Goal: Task Accomplishment & Management: Manage account settings

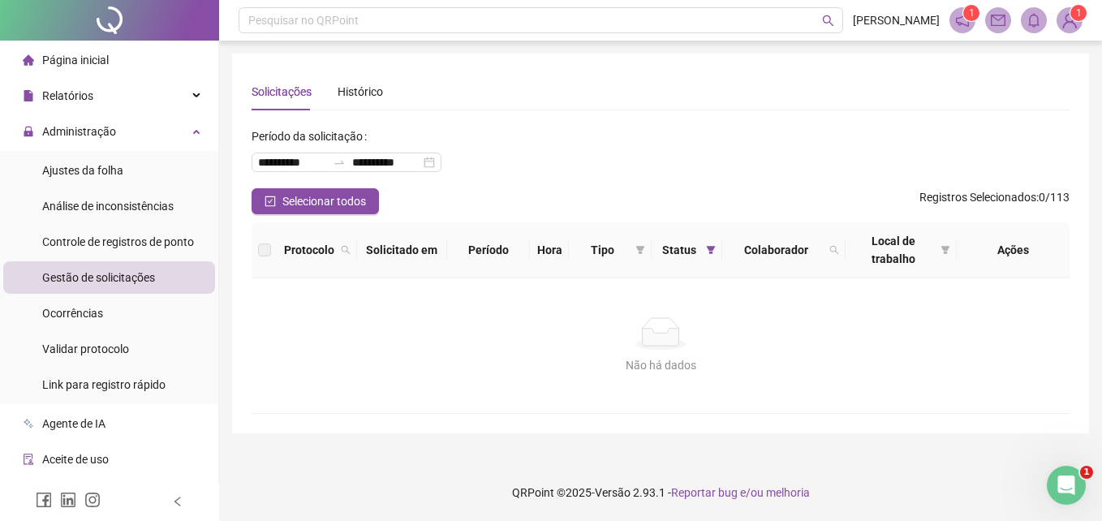
click at [136, 287] on div "Gestão de solicitações" at bounding box center [98, 277] width 113 height 32
click at [100, 175] on span "Ajustes da folha" at bounding box center [82, 170] width 81 height 13
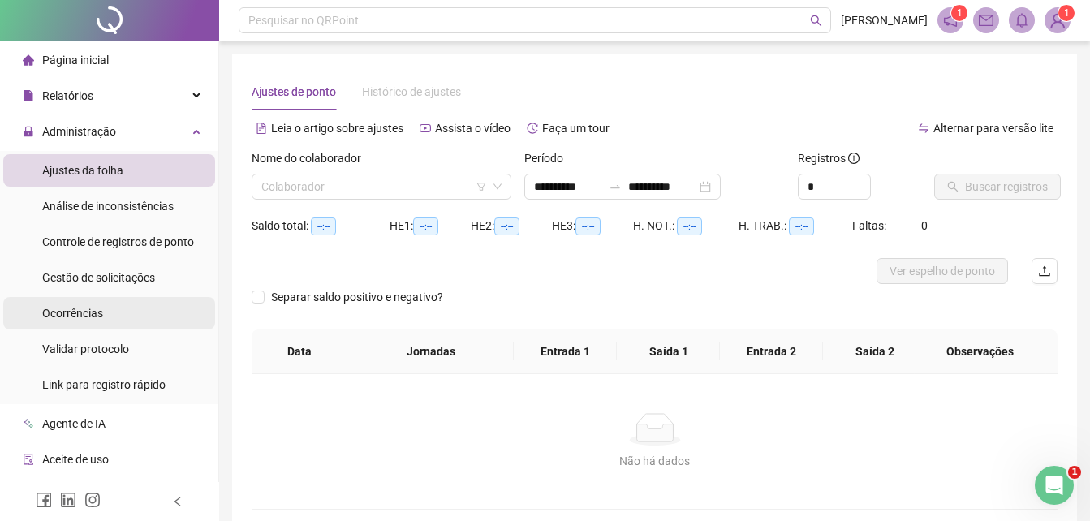
type input "**********"
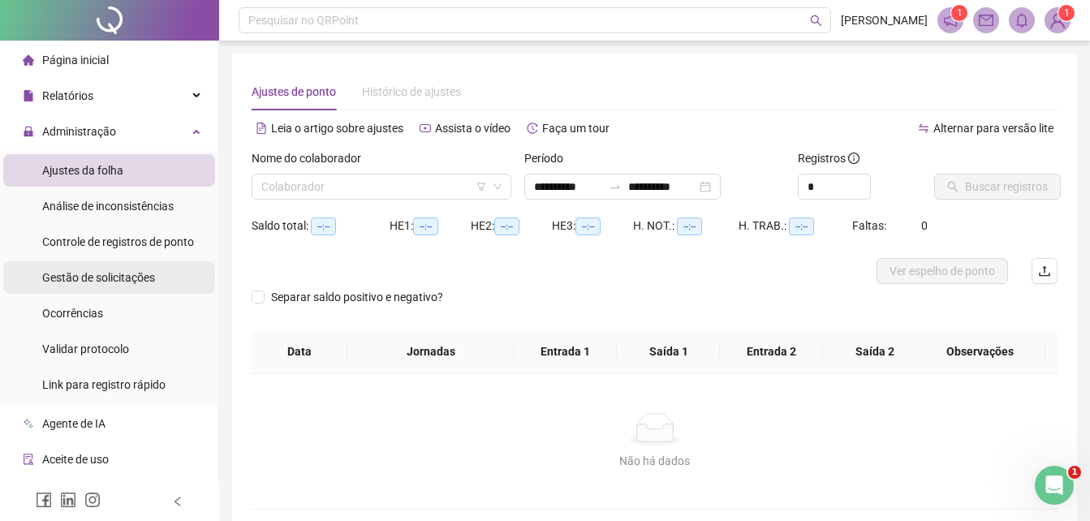
click at [116, 275] on span "Gestão de solicitações" at bounding box center [98, 277] width 113 height 13
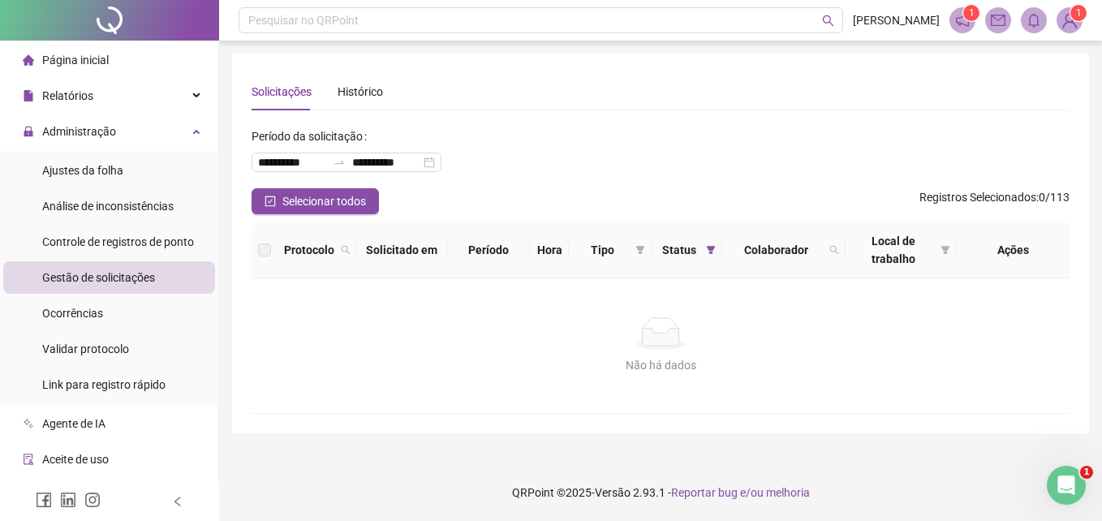
click at [106, 281] on span "Gestão de solicitações" at bounding box center [98, 277] width 113 height 13
click at [93, 235] on span "Controle de registros de ponto" at bounding box center [118, 241] width 152 height 13
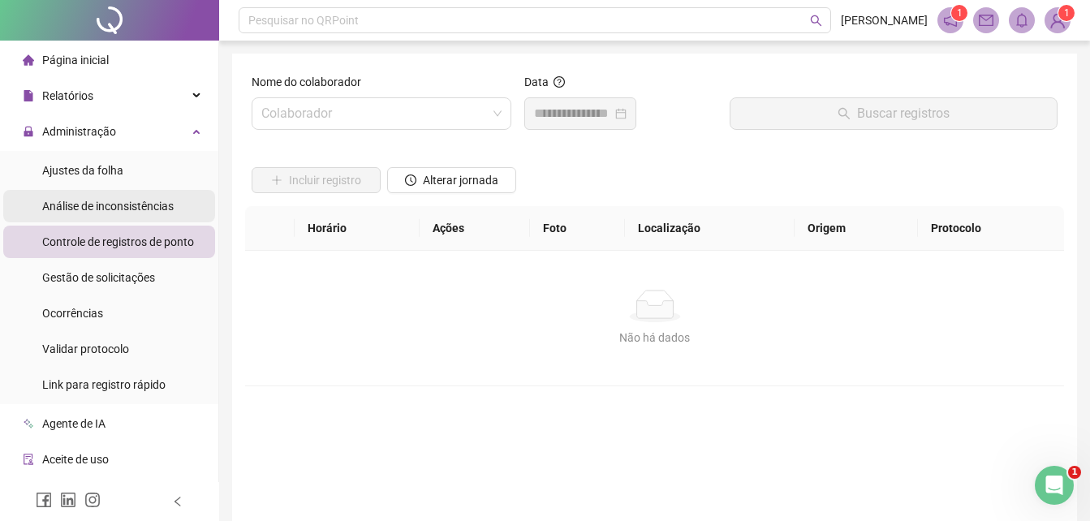
click at [95, 207] on span "Análise de inconsistências" at bounding box center [108, 206] width 132 height 13
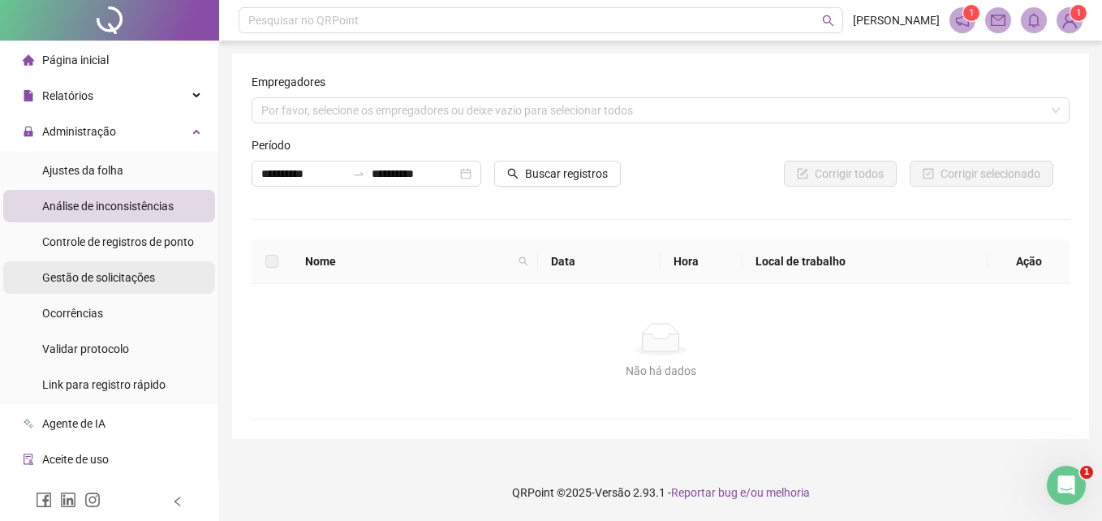
click at [94, 285] on div "Gestão de solicitações" at bounding box center [98, 277] width 113 height 32
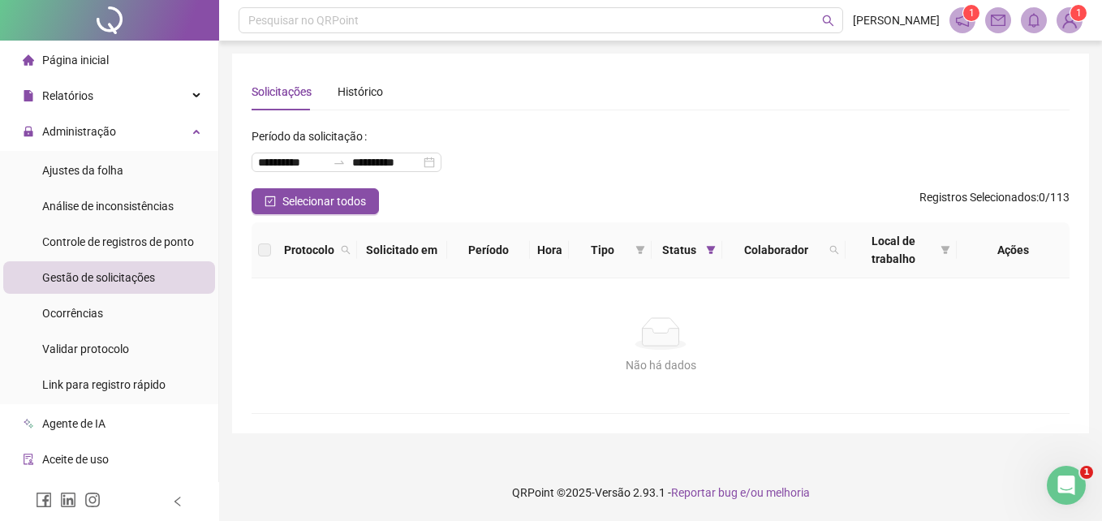
click at [94, 285] on div "Gestão de solicitações" at bounding box center [98, 277] width 113 height 32
click at [85, 313] on span "Ocorrências" at bounding box center [72, 313] width 61 height 13
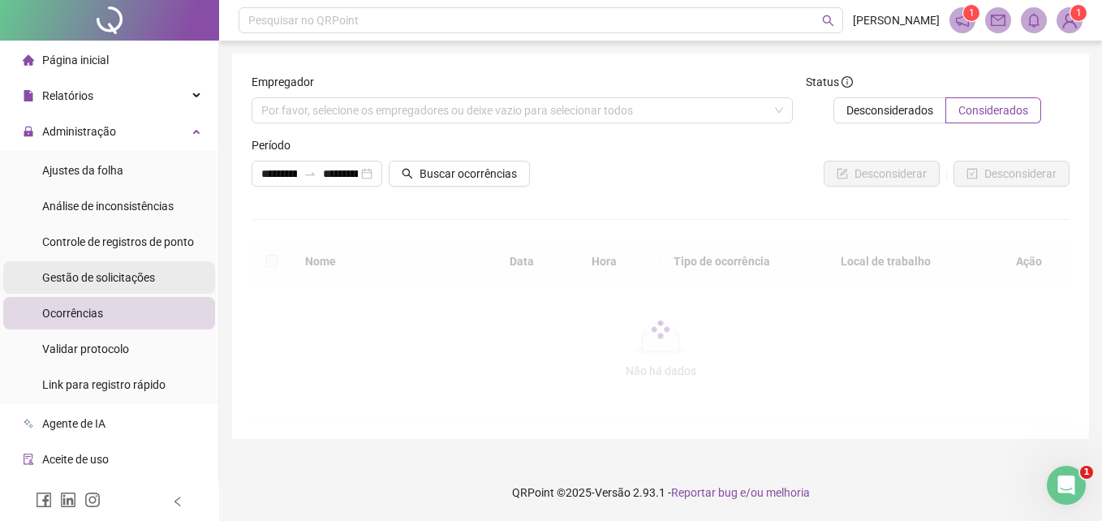
click at [88, 282] on span "Gestão de solicitações" at bounding box center [98, 277] width 113 height 13
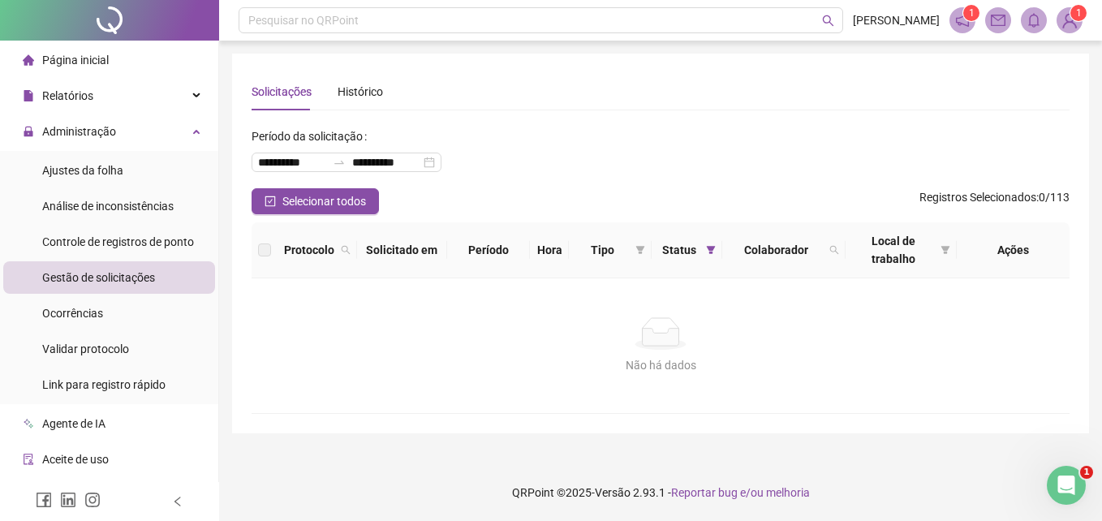
click at [101, 258] on ul "Ajustes da folha Análise de inconsistências Controle de registros de ponto Gest…" at bounding box center [109, 277] width 218 height 253
click at [100, 241] on span "Controle de registros de ponto" at bounding box center [118, 241] width 152 height 13
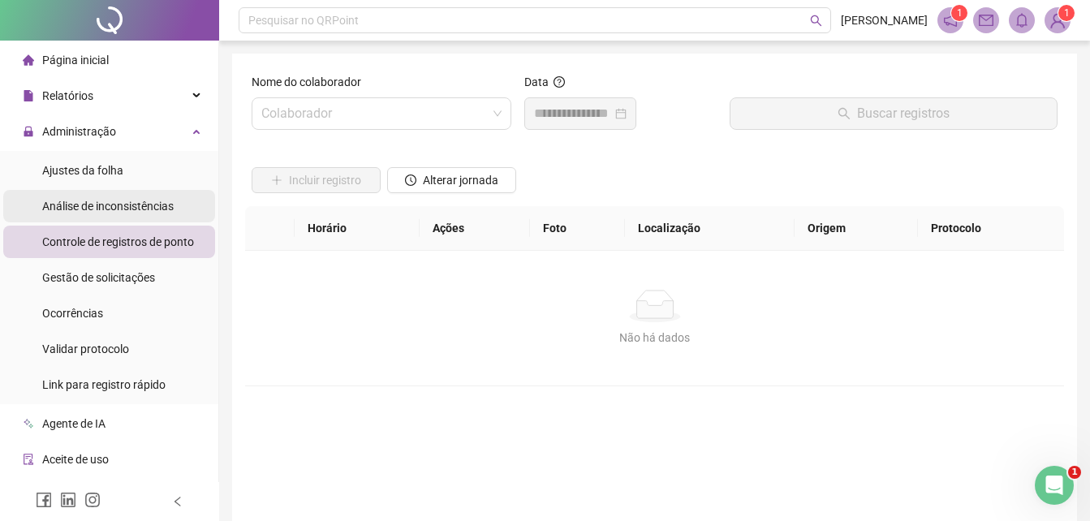
click at [99, 213] on div "Análise de inconsistências" at bounding box center [108, 206] width 132 height 32
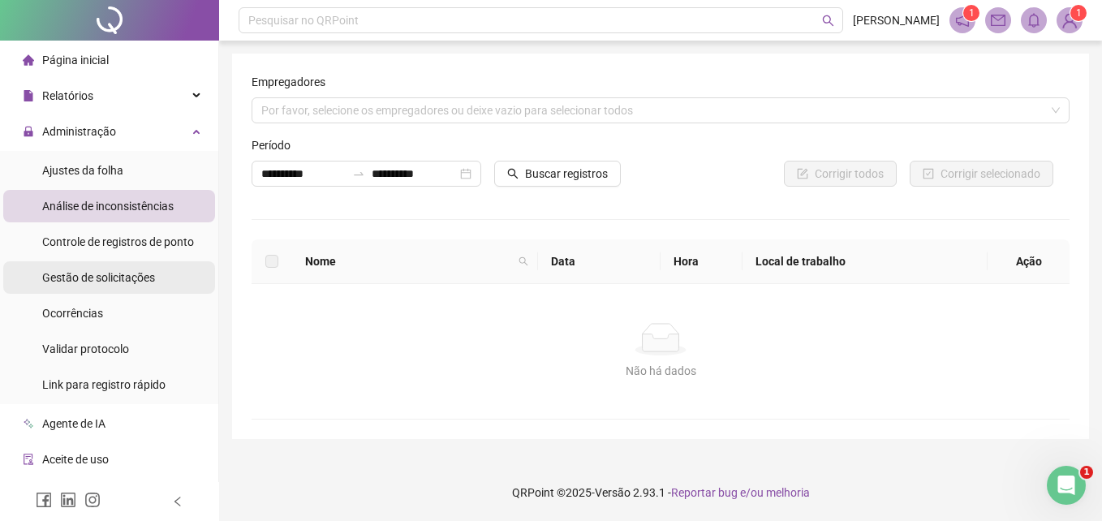
click at [96, 261] on ul "Ajustes da folha Análise de inconsistências Controle de registros de ponto Gest…" at bounding box center [109, 277] width 218 height 253
click at [96, 271] on span "Gestão de solicitações" at bounding box center [98, 277] width 113 height 13
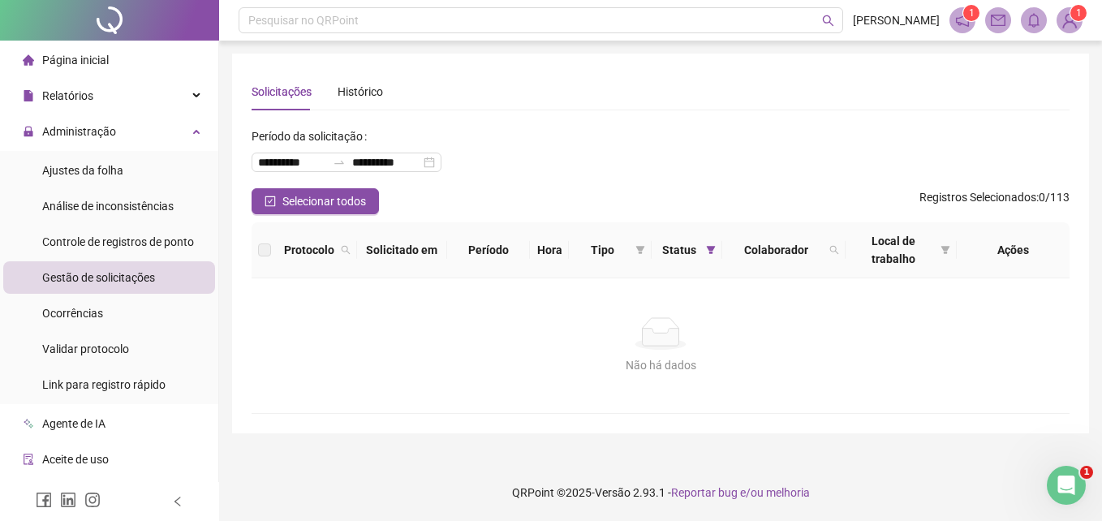
click at [96, 271] on span "Gestão de solicitações" at bounding box center [98, 277] width 113 height 13
click at [97, 271] on span "Gestão de solicitações" at bounding box center [98, 277] width 113 height 13
click at [100, 172] on span "Ajustes da folha" at bounding box center [82, 170] width 81 height 13
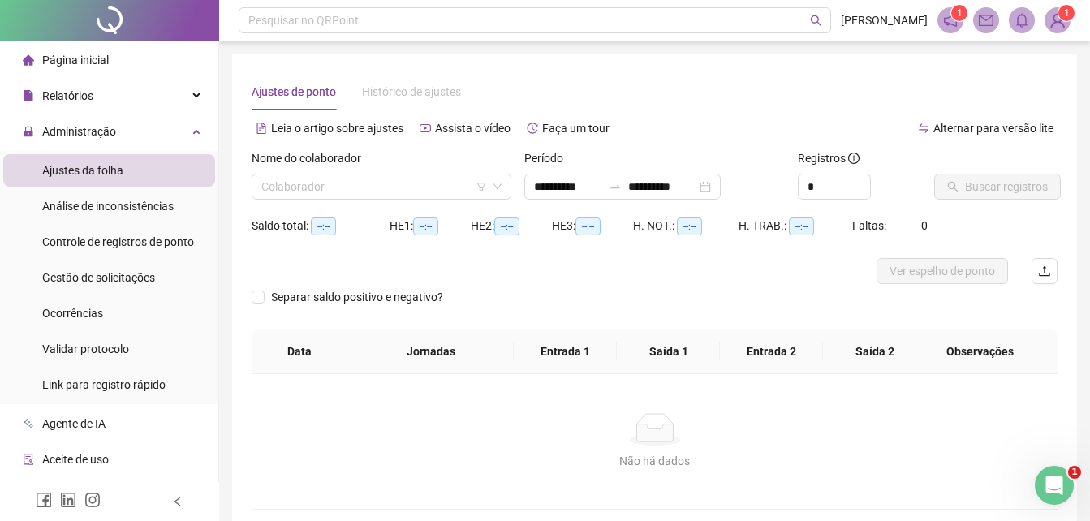
type input "**********"
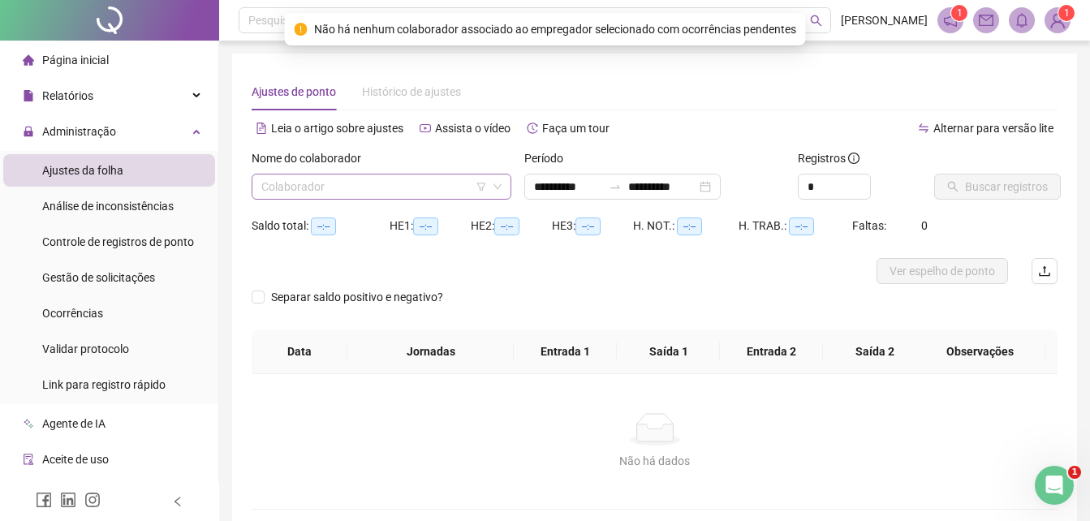
click at [499, 185] on icon "down" at bounding box center [498, 187] width 10 height 10
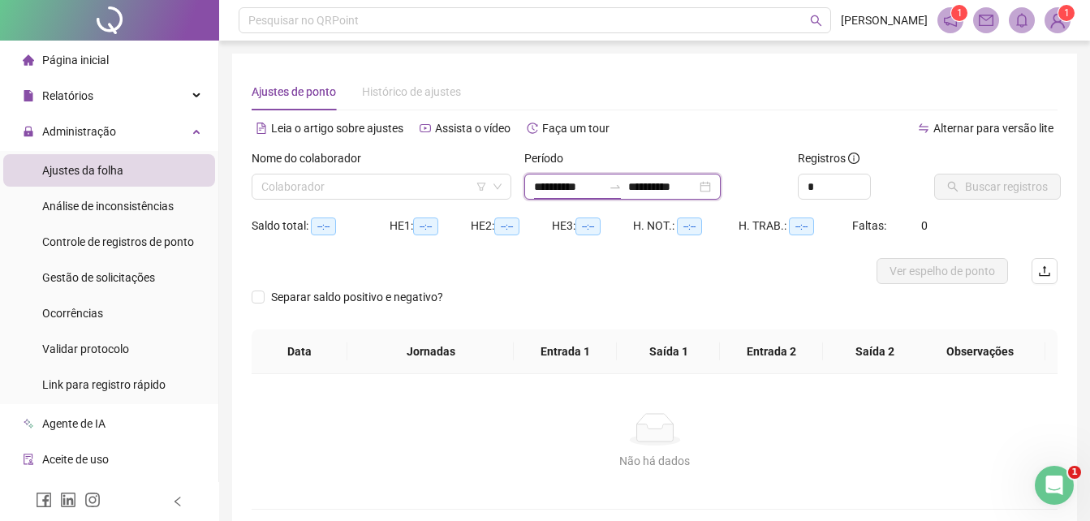
click at [570, 186] on input "**********" at bounding box center [568, 187] width 68 height 18
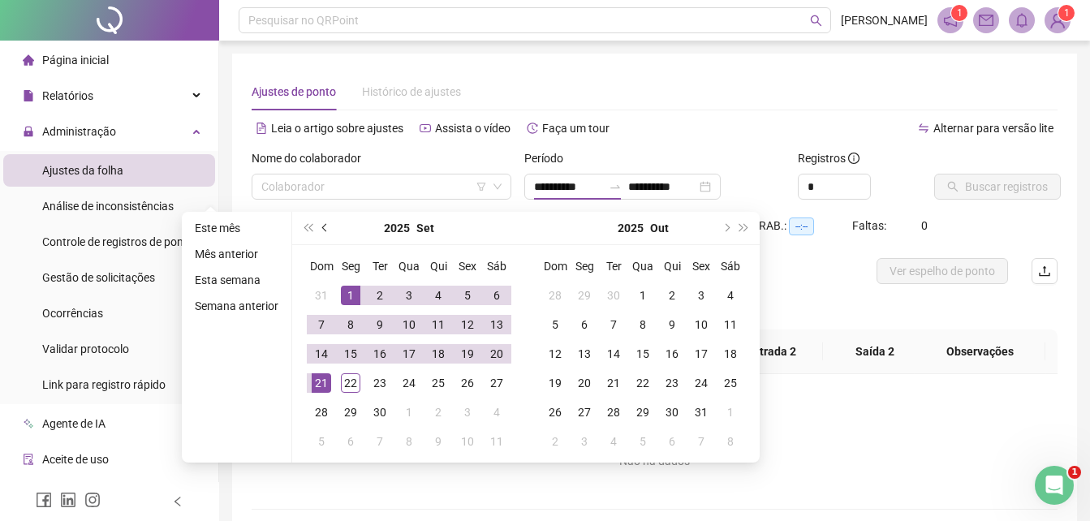
click at [324, 224] on span "prev-year" at bounding box center [326, 228] width 8 height 8
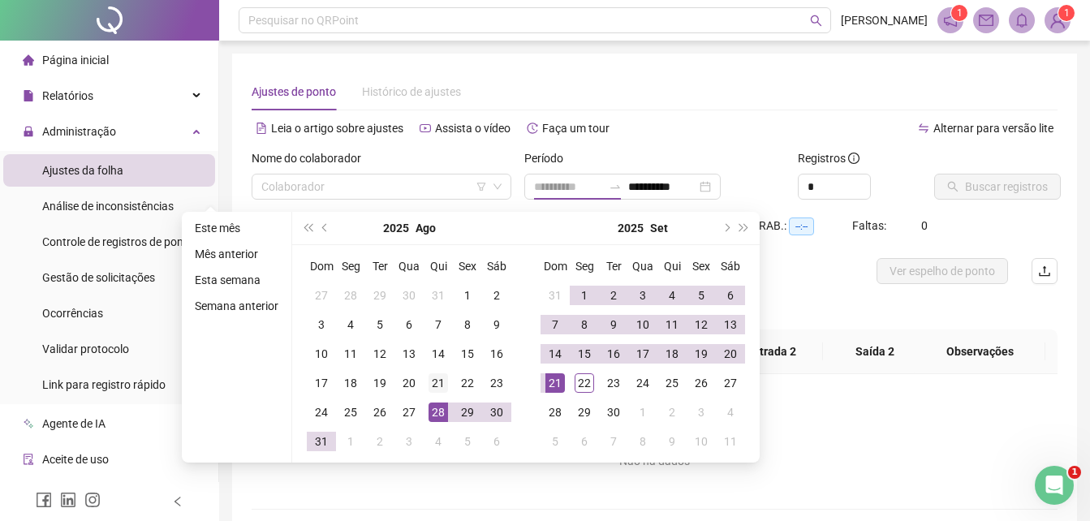
type input "**********"
click at [433, 381] on div "21" at bounding box center [438, 382] width 19 height 19
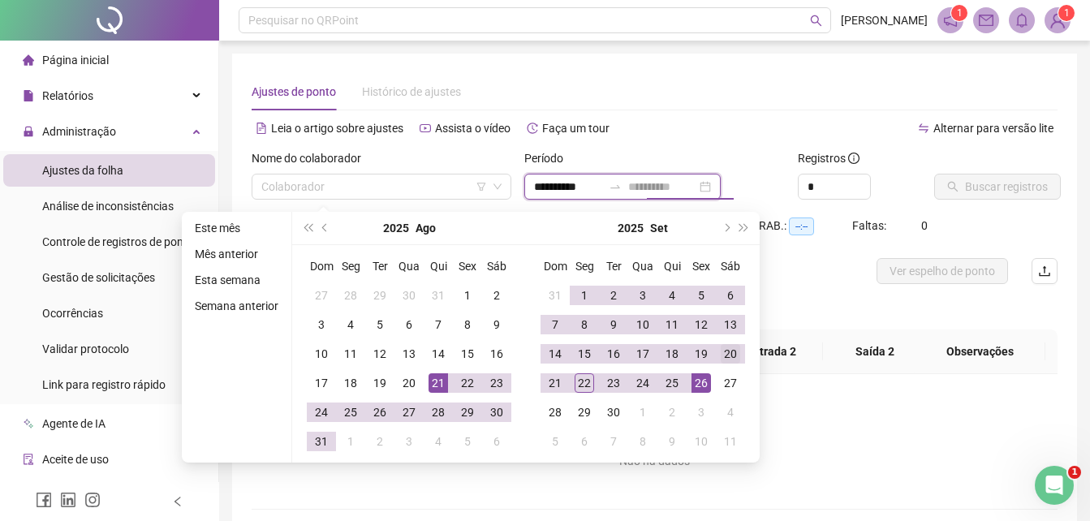
type input "**********"
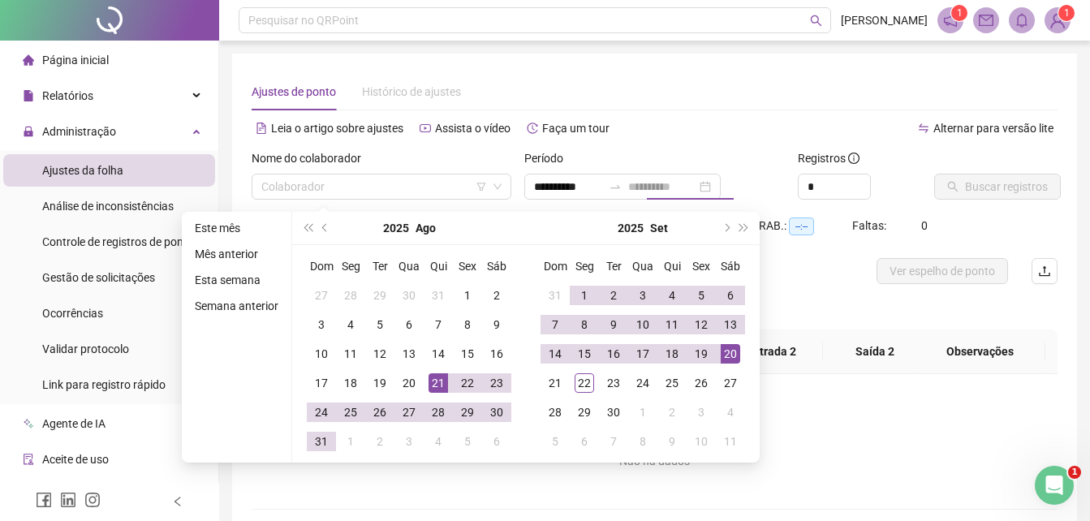
click at [730, 360] on div "20" at bounding box center [730, 353] width 19 height 19
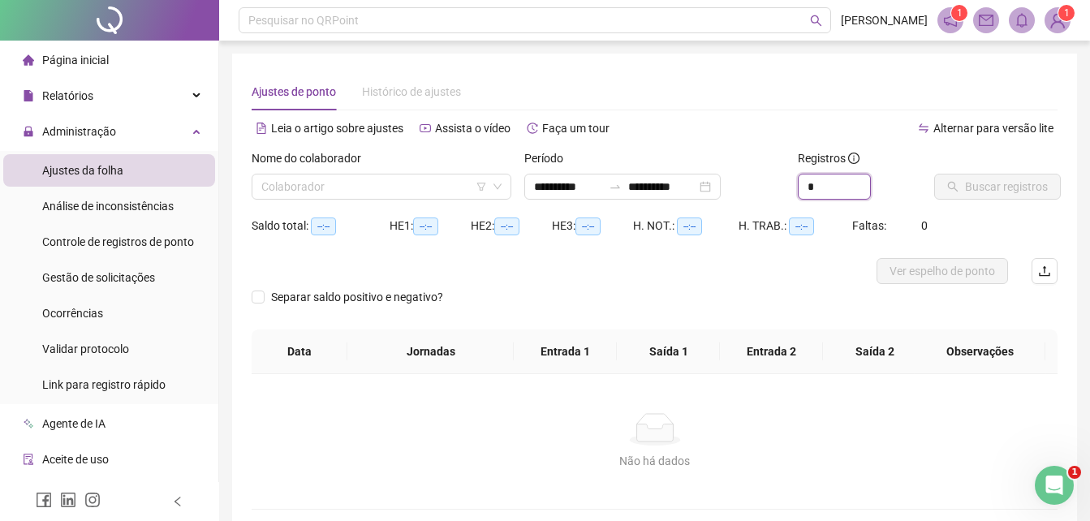
drag, startPoint x: 816, startPoint y: 190, endPoint x: 721, endPoint y: 205, distance: 96.1
click at [722, 204] on div "**********" at bounding box center [654, 180] width 819 height 63
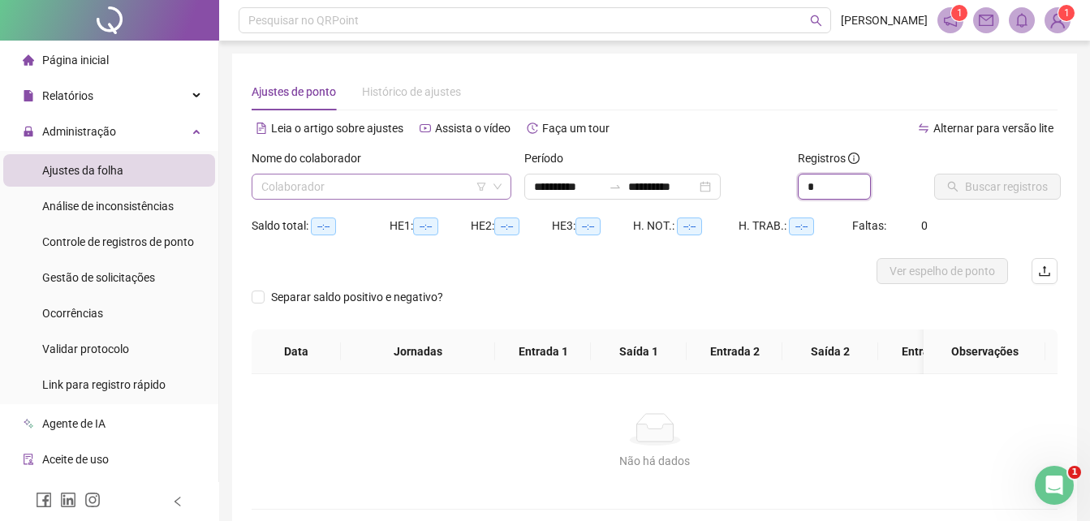
type input "*"
click at [355, 196] on input "search" at bounding box center [374, 187] width 226 height 24
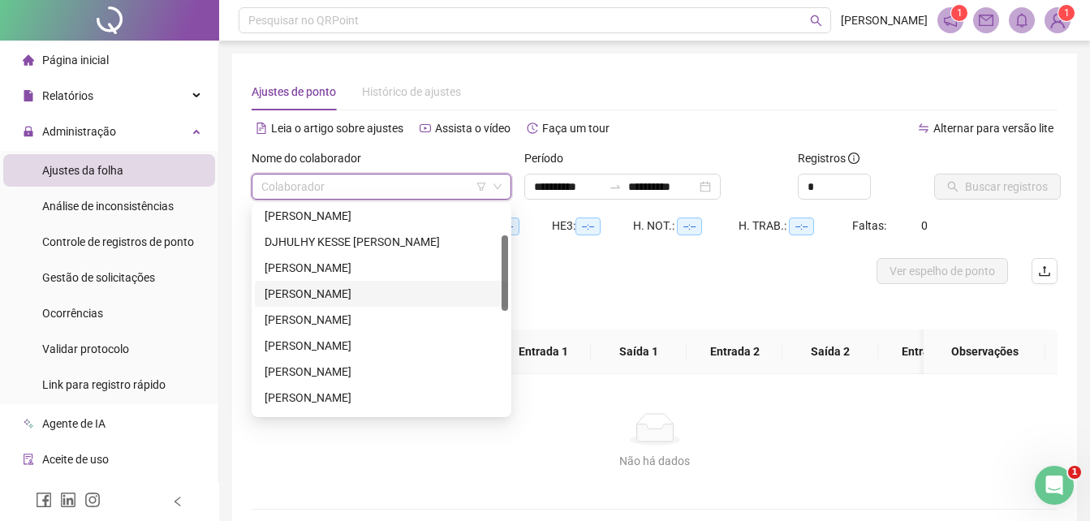
scroll to position [162, 0]
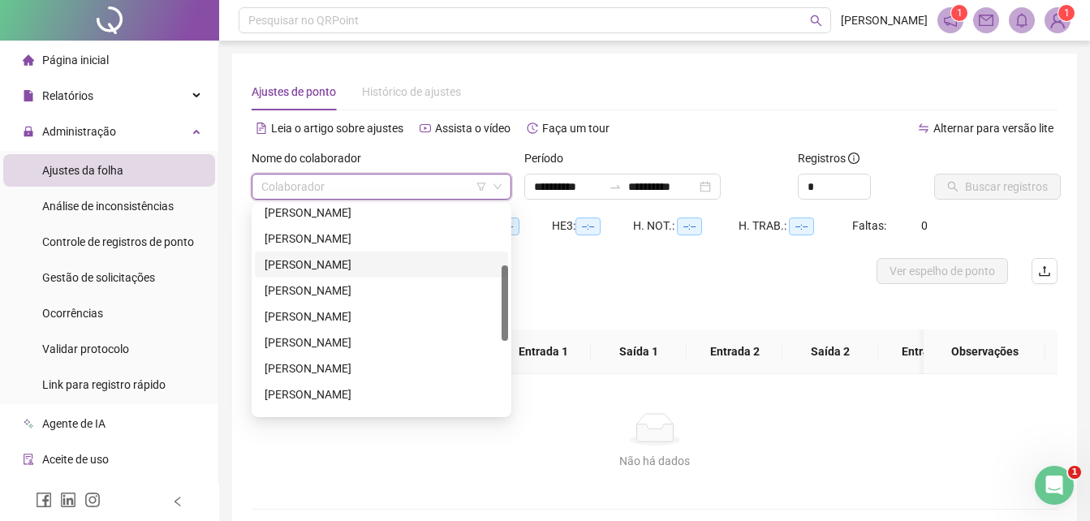
click at [350, 269] on div "[PERSON_NAME]" at bounding box center [382, 265] width 234 height 18
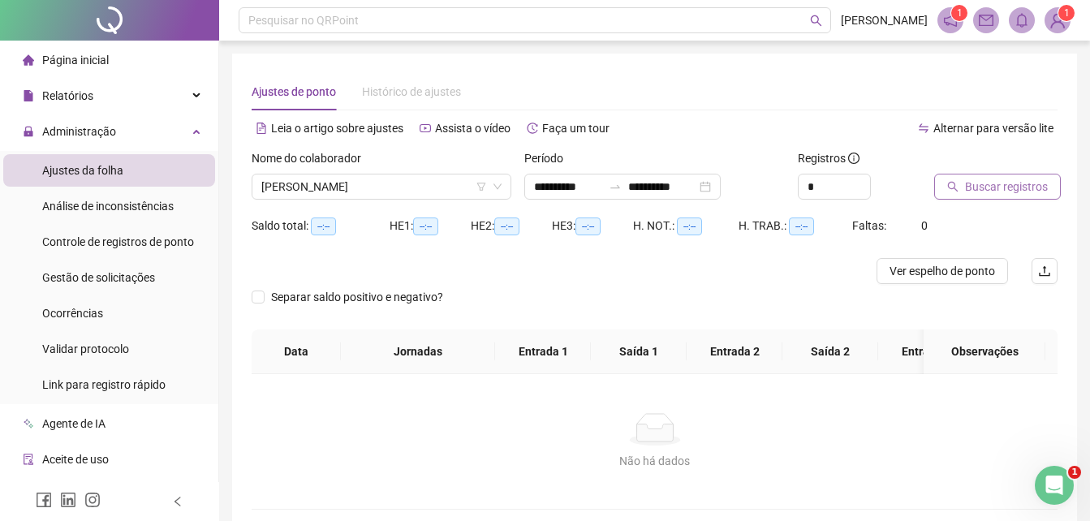
click at [990, 186] on span "Buscar registros" at bounding box center [1006, 187] width 83 height 18
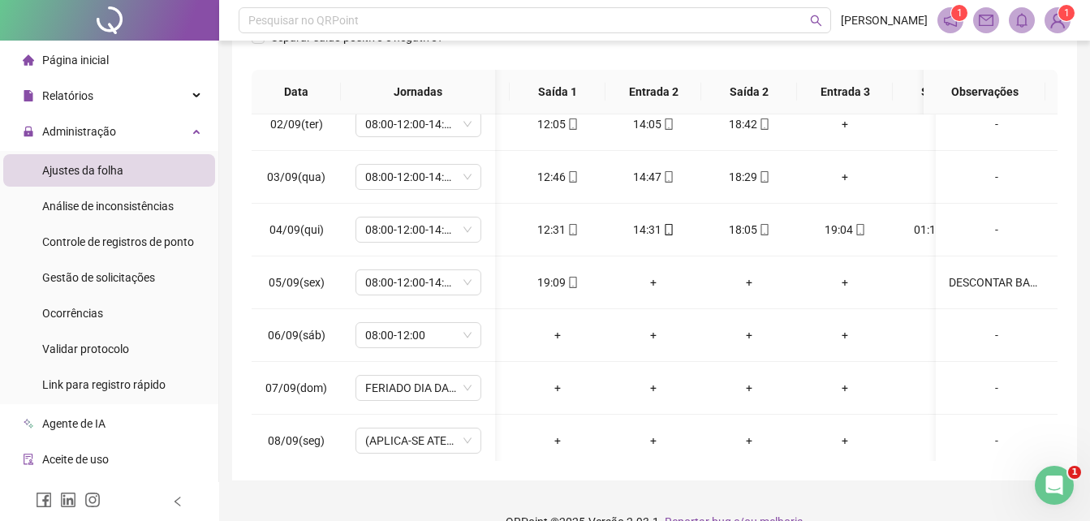
scroll to position [0, 0]
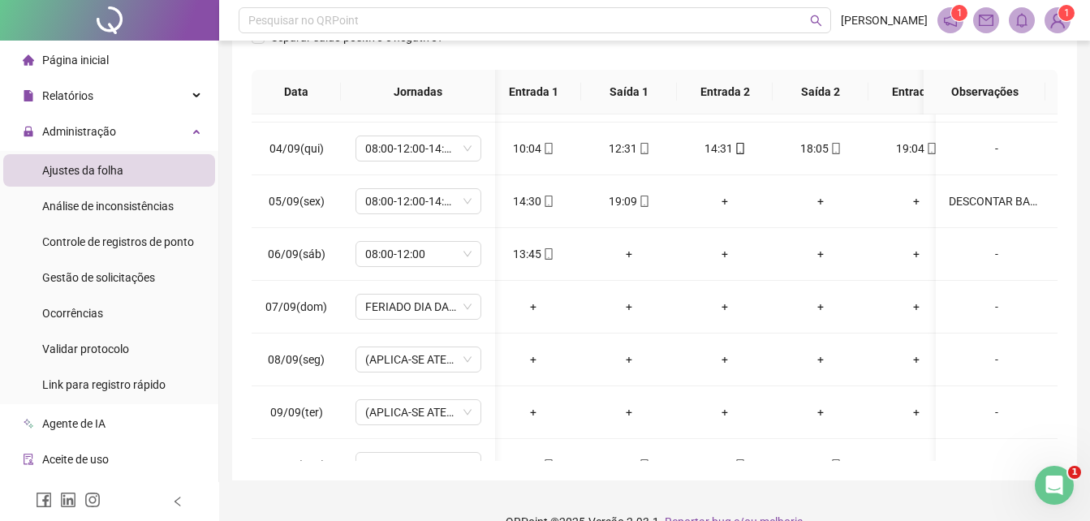
click at [1073, 78] on div "**********" at bounding box center [654, 105] width 845 height 752
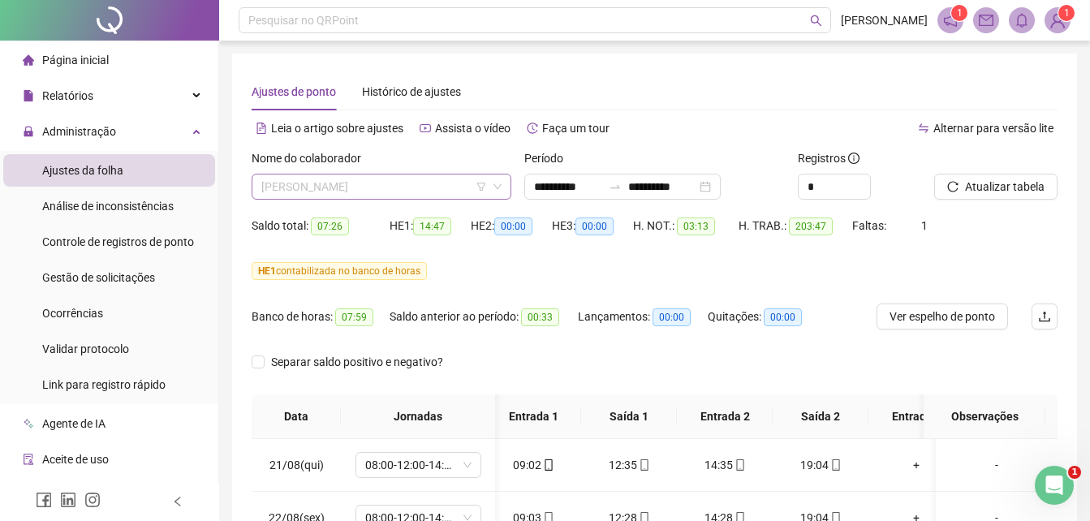
click at [352, 184] on span "[PERSON_NAME]" at bounding box center [381, 187] width 240 height 24
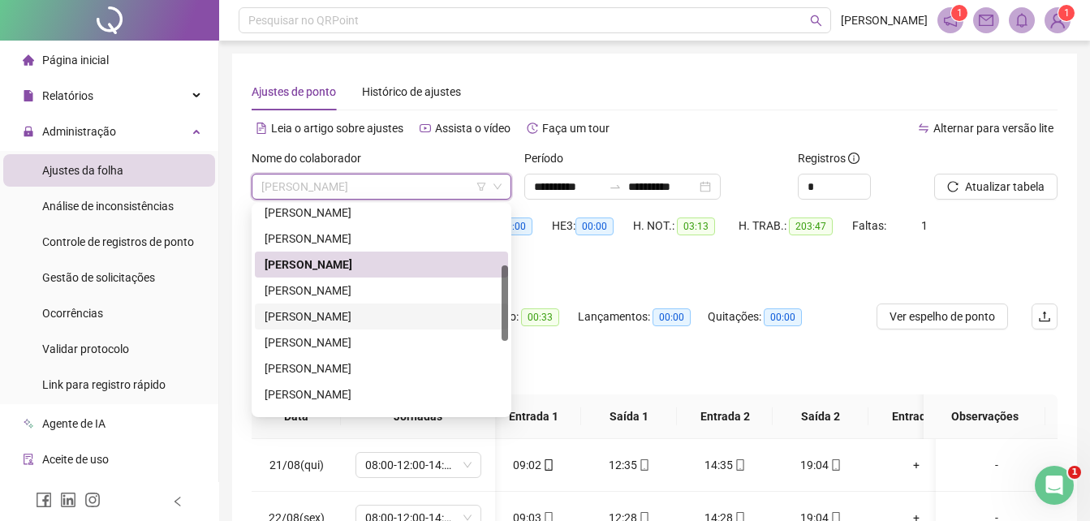
scroll to position [244, 0]
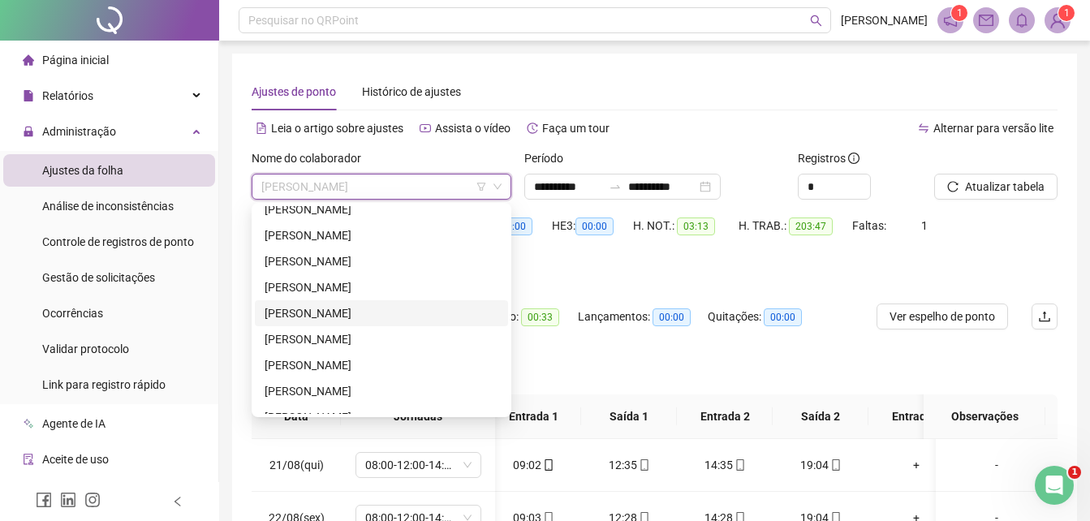
click at [321, 316] on div "[PERSON_NAME]" at bounding box center [382, 313] width 234 height 18
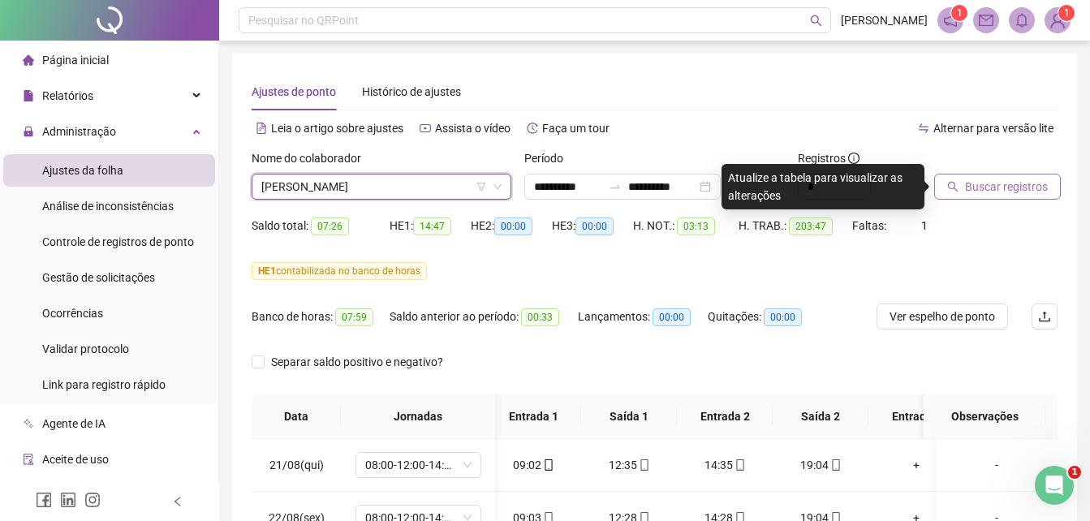
click at [983, 179] on span "Buscar registros" at bounding box center [1006, 187] width 83 height 18
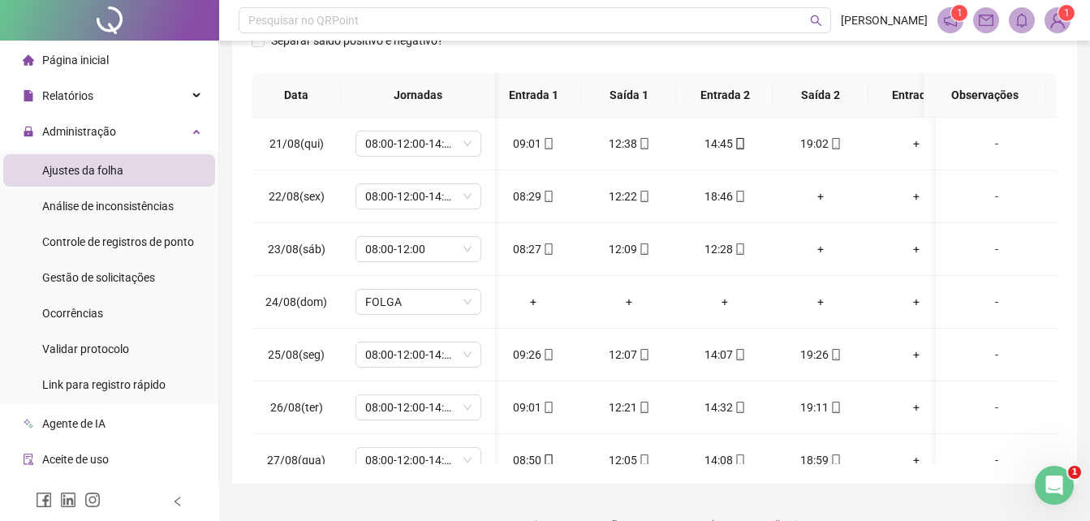
scroll to position [325, 0]
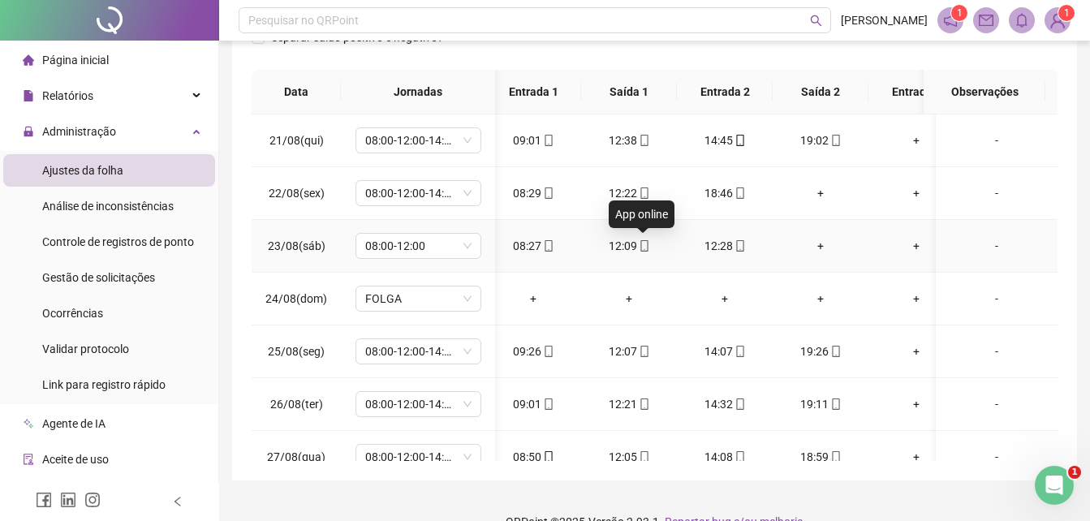
click at [644, 250] on icon "mobile" at bounding box center [644, 245] width 11 height 11
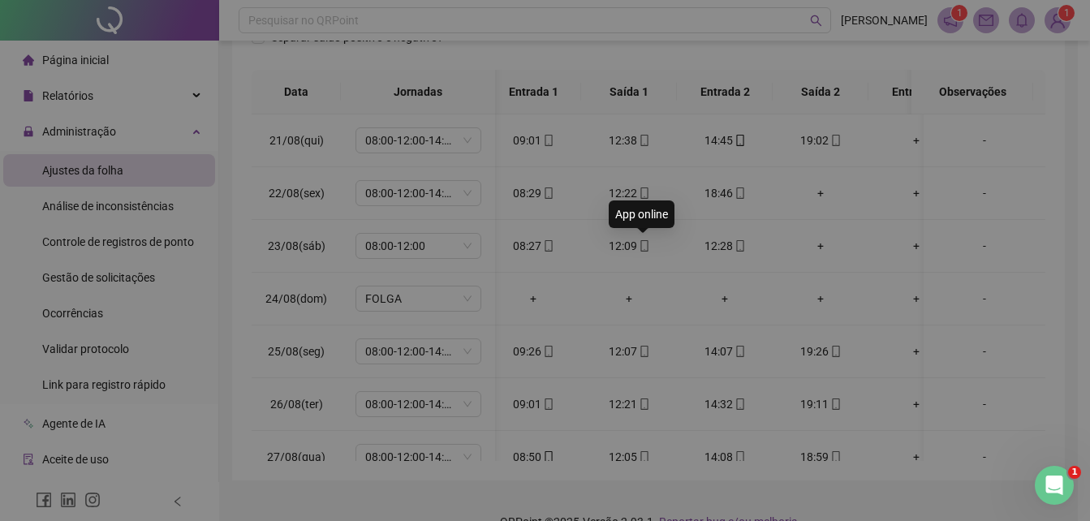
type input "**********"
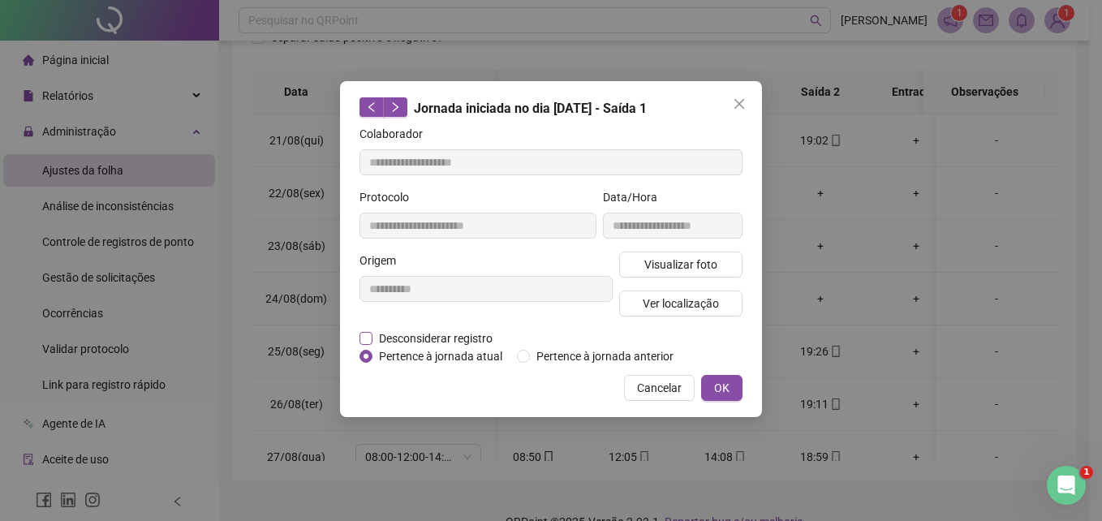
click at [394, 342] on span "Desconsiderar registro" at bounding box center [436, 339] width 127 height 18
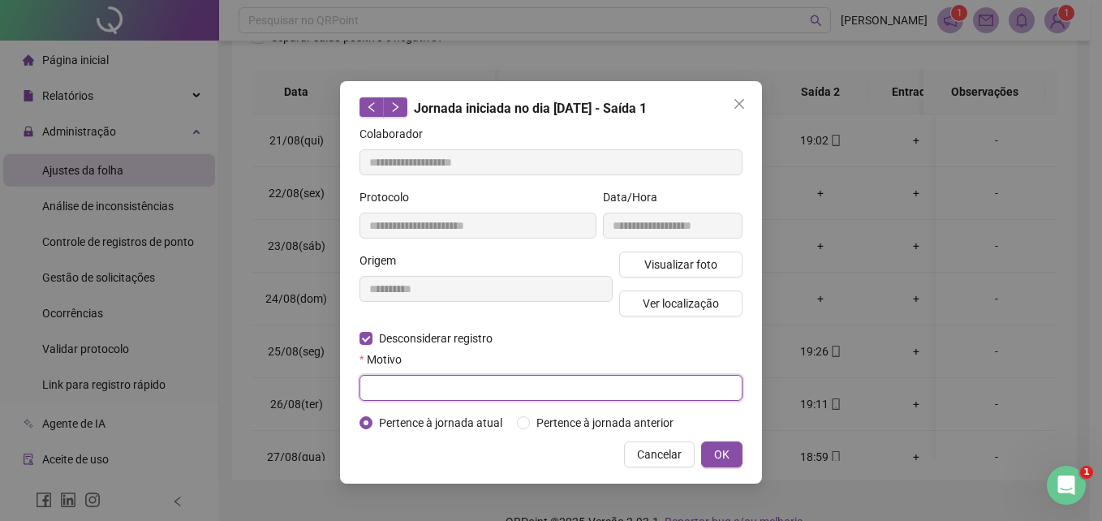
click at [403, 375] on input "text" at bounding box center [551, 388] width 383 height 26
type input "**********"
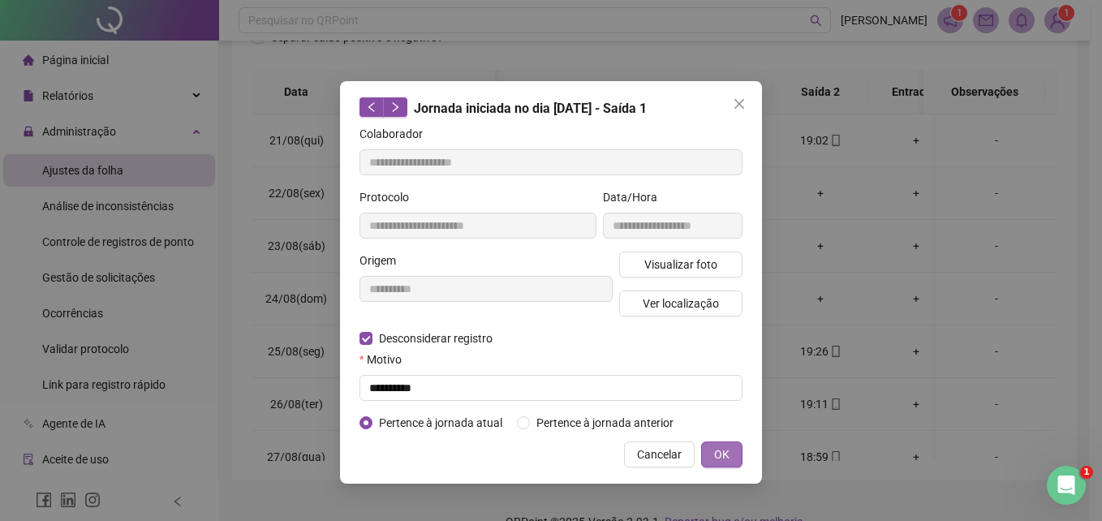
click at [719, 455] on span "OK" at bounding box center [721, 455] width 15 height 18
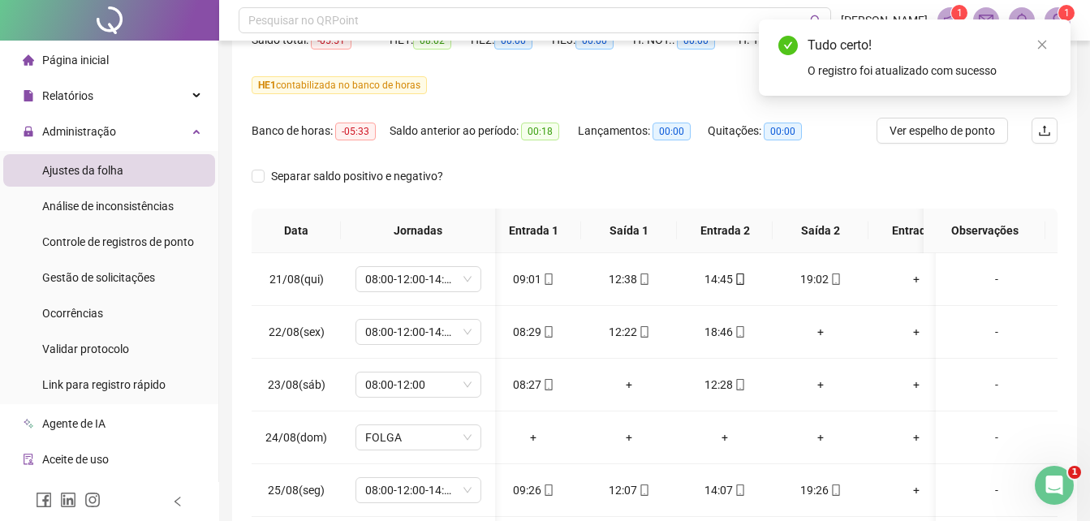
scroll to position [81, 0]
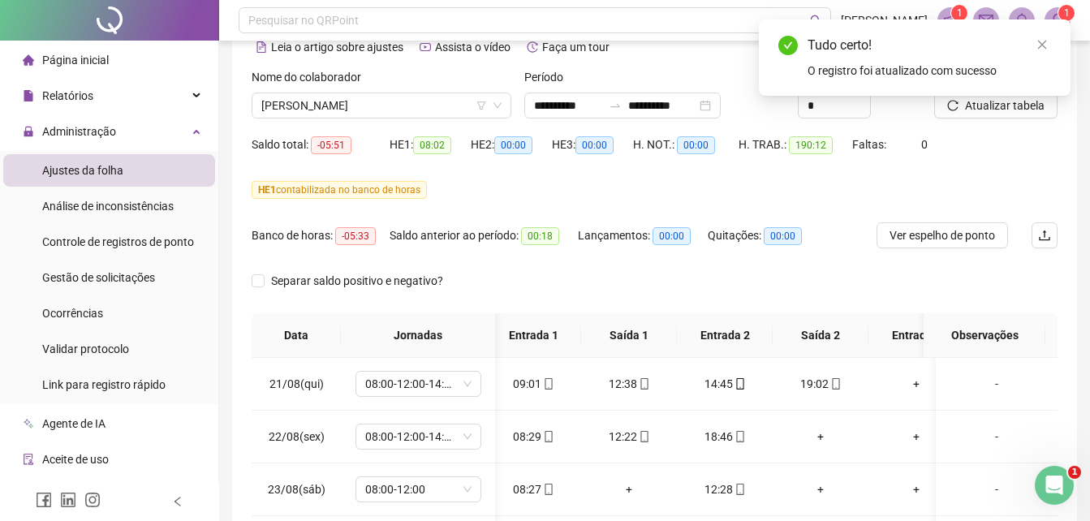
click at [993, 96] on div "Tudo certo! O registro foi atualizado com sucesso" at bounding box center [915, 57] width 312 height 76
click at [989, 96] on div "Tudo certo! O registro foi atualizado com sucesso" at bounding box center [915, 57] width 312 height 76
click at [1044, 43] on icon "close" at bounding box center [1042, 45] width 9 height 9
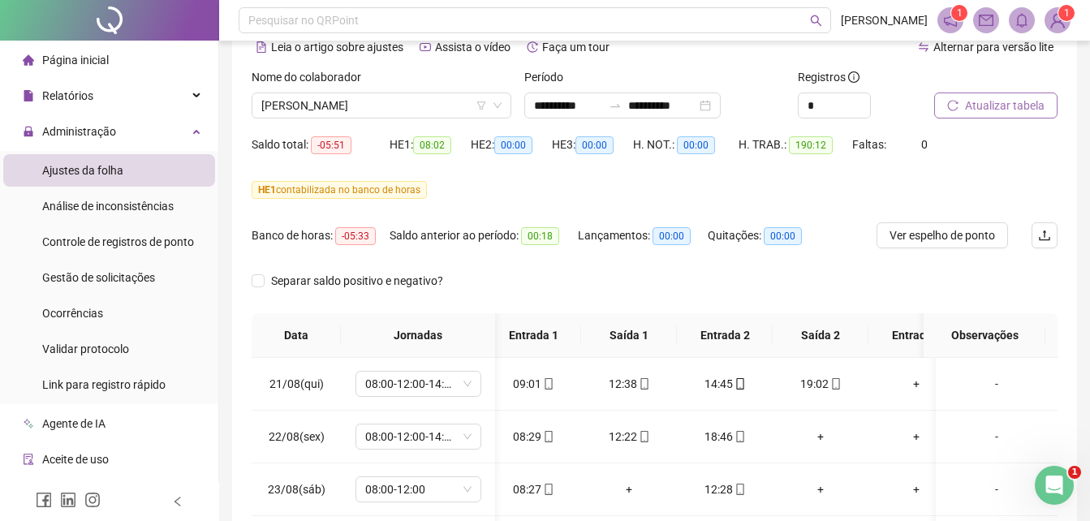
click at [998, 103] on span "Atualizar tabela" at bounding box center [1005, 106] width 80 height 18
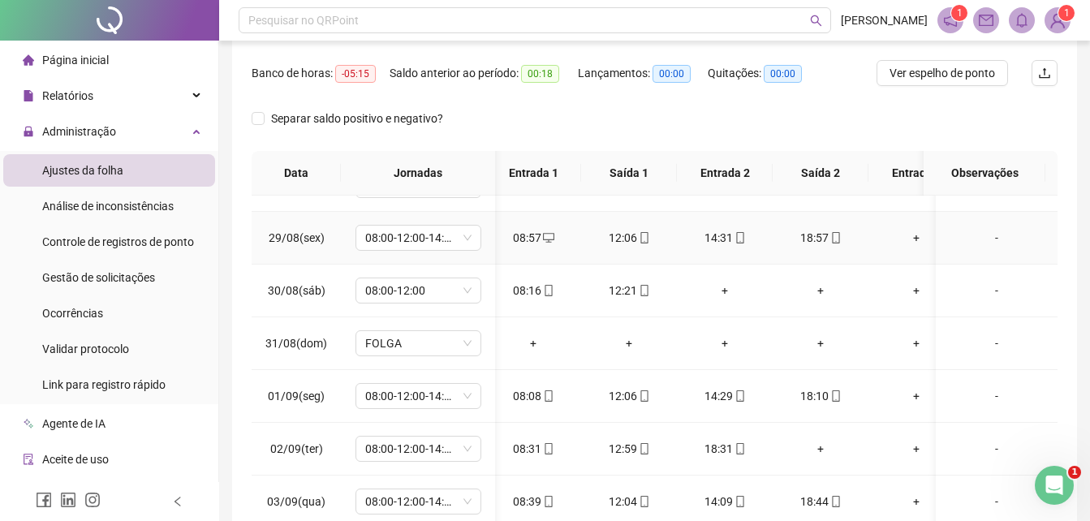
scroll to position [487, 10]
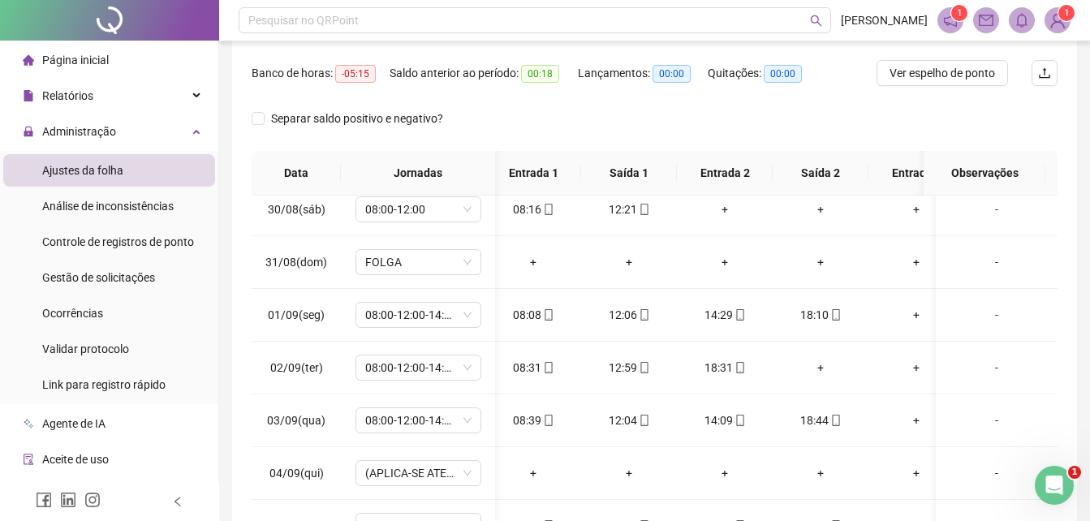
click at [1029, 132] on div "Separar saldo positivo e negativo?" at bounding box center [655, 128] width 806 height 45
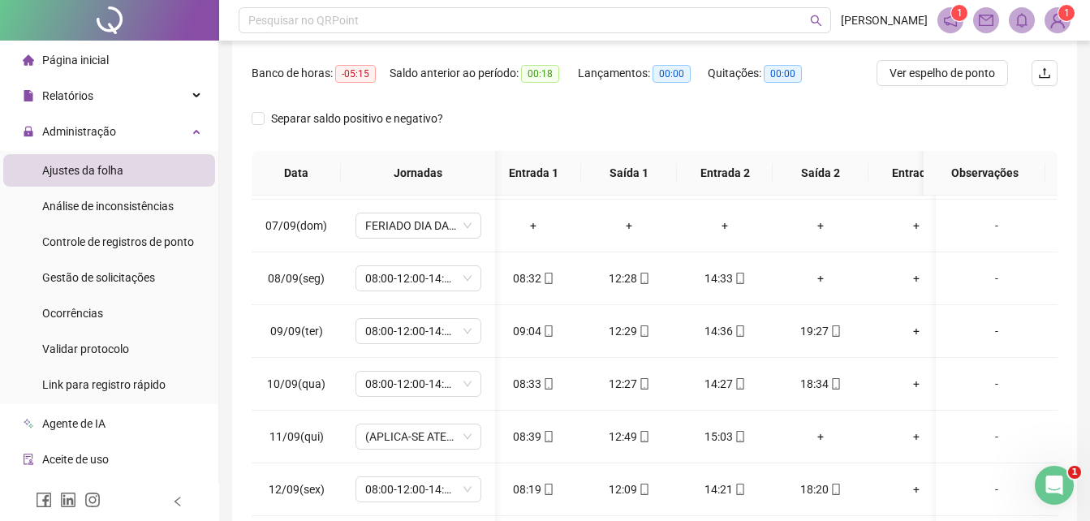
click at [1024, 102] on div "Banco de horas: -05:15 Saldo anterior ao período: 00:18 Lançamentos: 00:00 Quit…" at bounding box center [655, 82] width 806 height 45
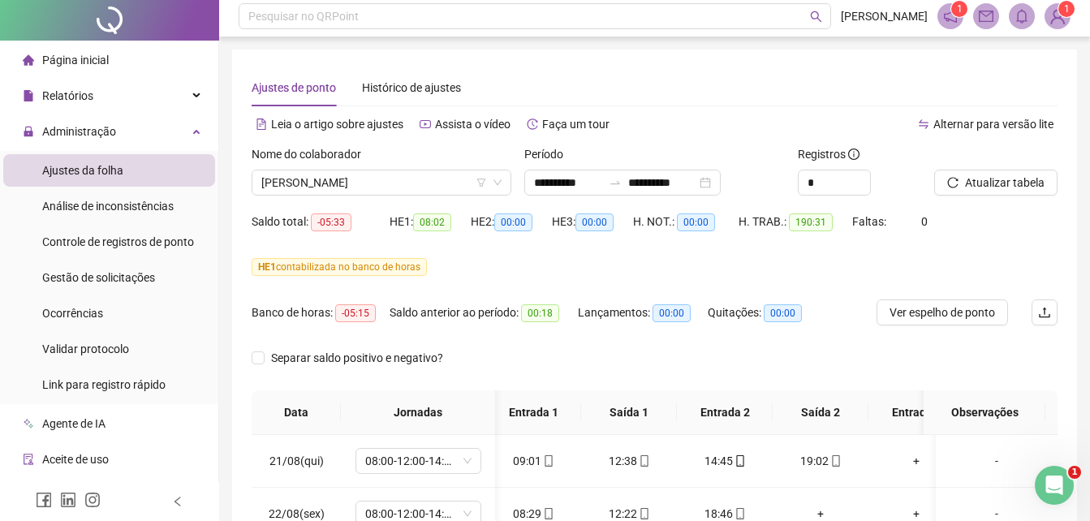
scroll to position [0, 0]
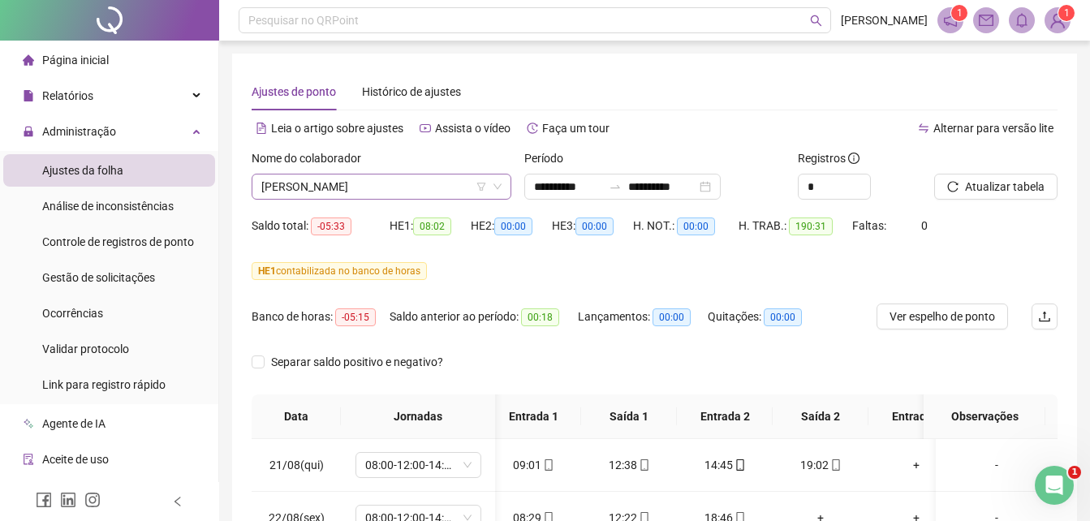
click at [370, 192] on span "[PERSON_NAME]" at bounding box center [381, 187] width 240 height 24
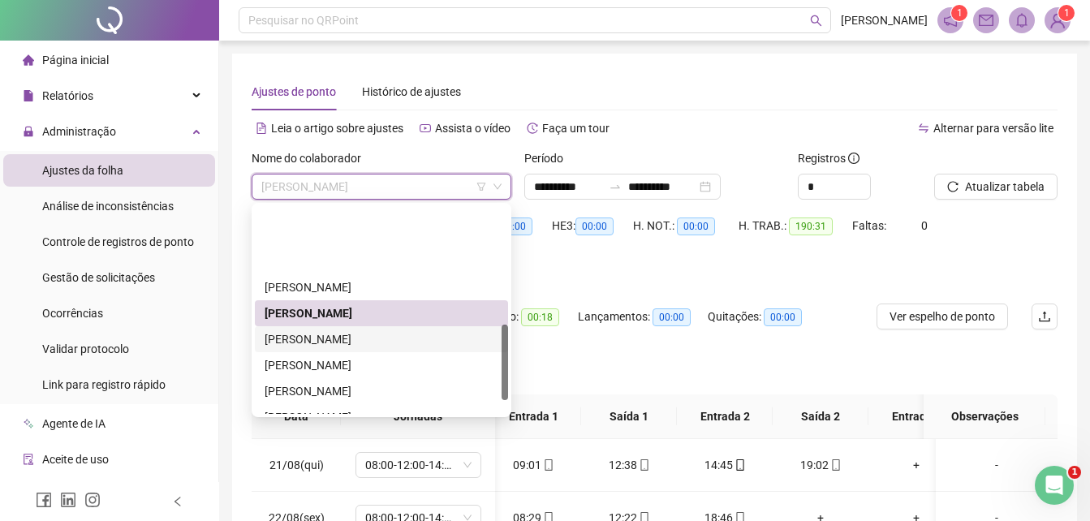
scroll to position [325, 0]
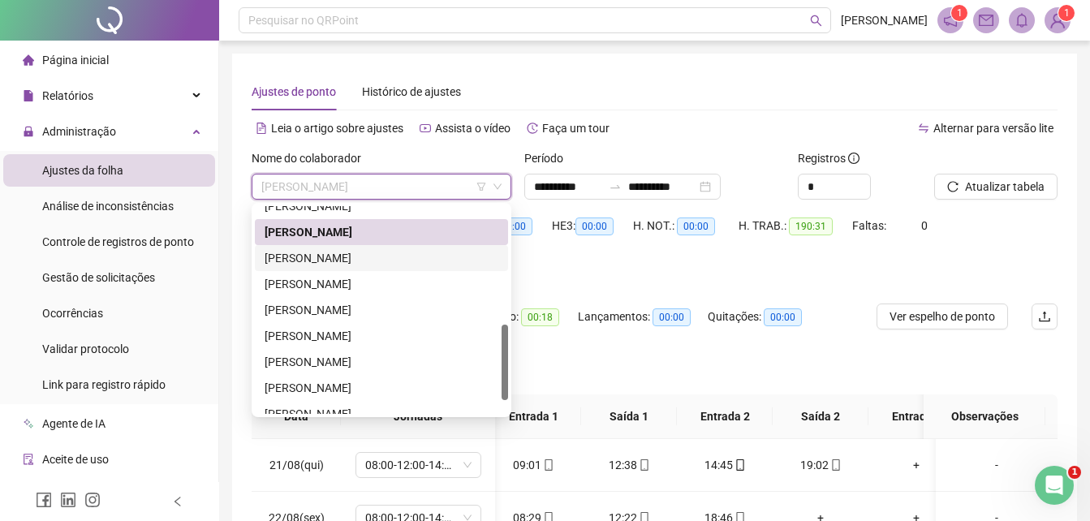
click at [321, 259] on div "[PERSON_NAME]" at bounding box center [382, 258] width 234 height 18
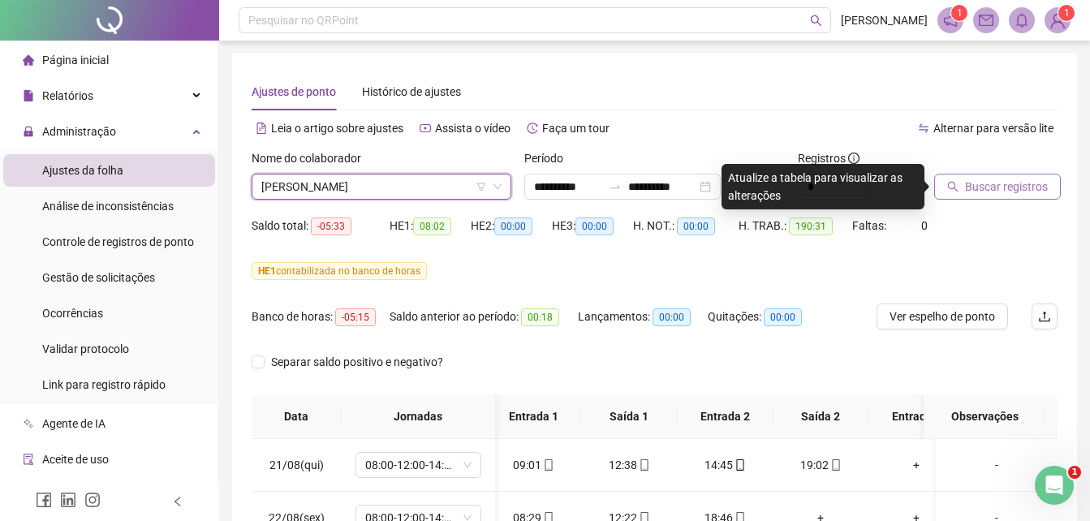
click at [981, 181] on span "Buscar registros" at bounding box center [1006, 187] width 83 height 18
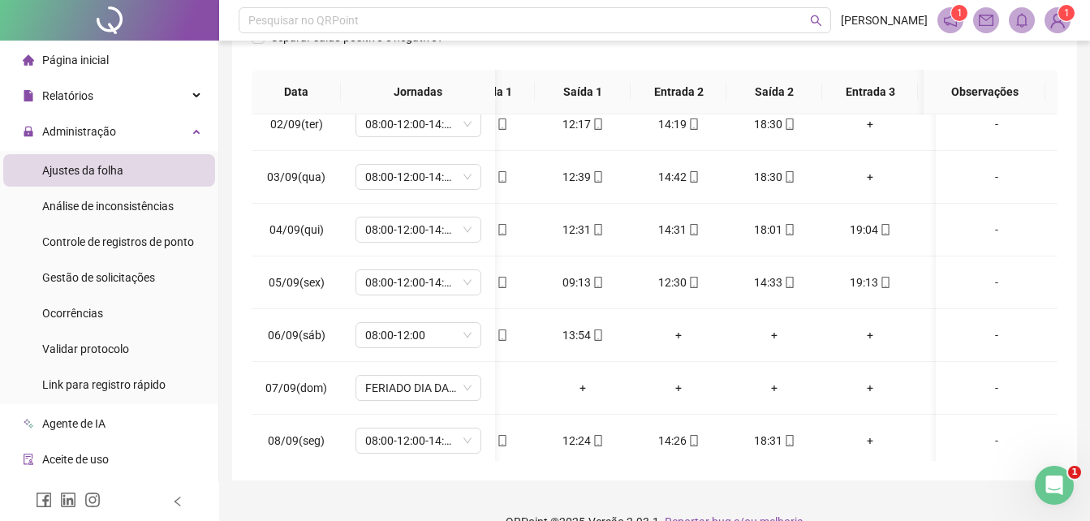
scroll to position [0, 66]
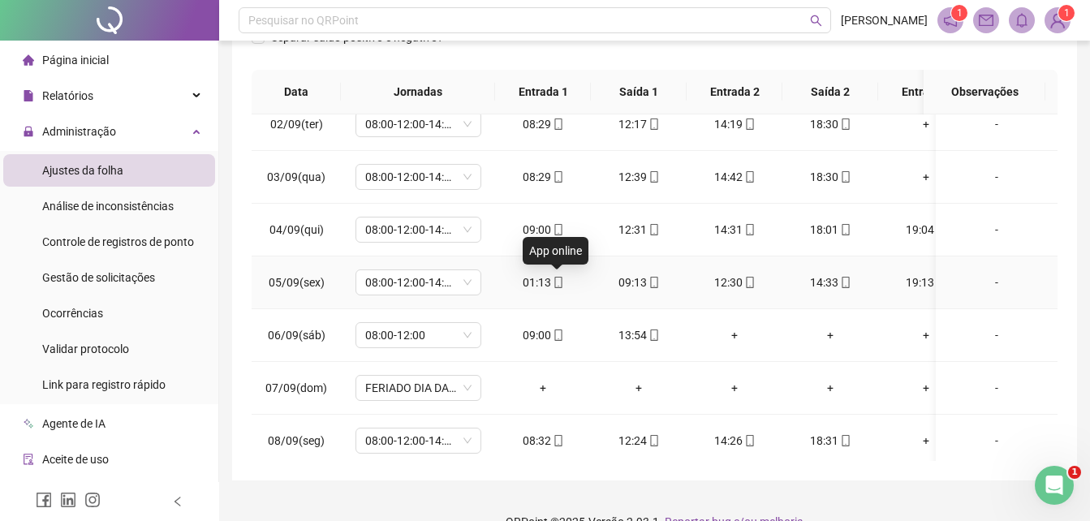
click at [558, 284] on icon "mobile" at bounding box center [558, 282] width 11 height 11
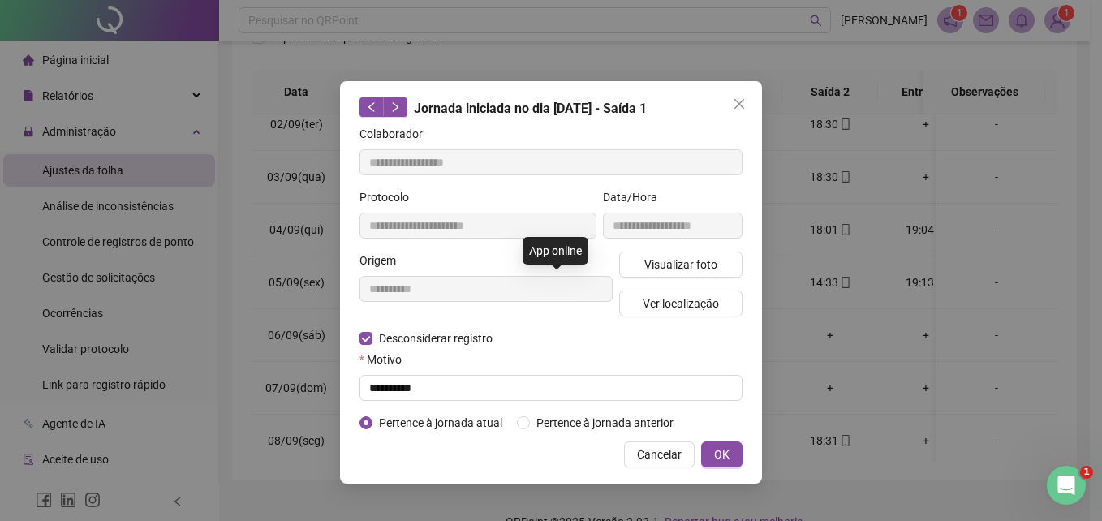
type input "**********"
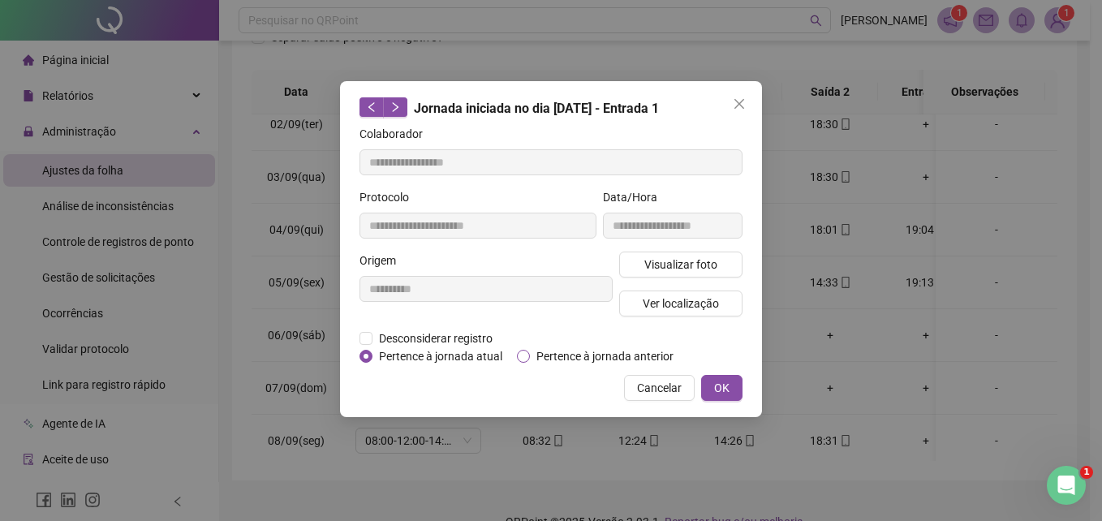
click at [553, 358] on span "Pertence à jornada anterior" at bounding box center [605, 356] width 150 height 18
click at [725, 382] on span "OK" at bounding box center [721, 388] width 15 height 18
click at [726, 382] on div "**********" at bounding box center [551, 260] width 1102 height 521
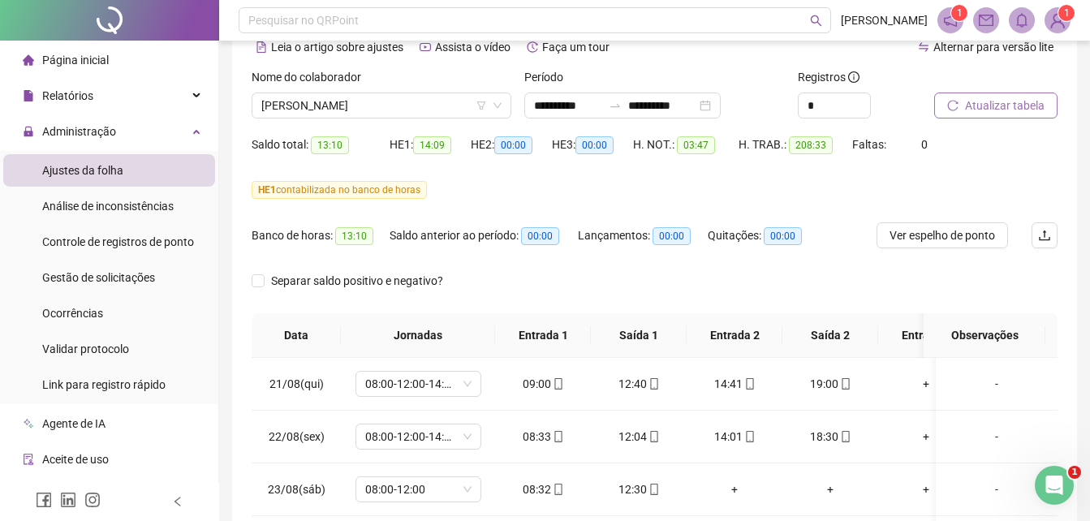
click at [982, 108] on span "Atualizar tabela" at bounding box center [1005, 106] width 80 height 18
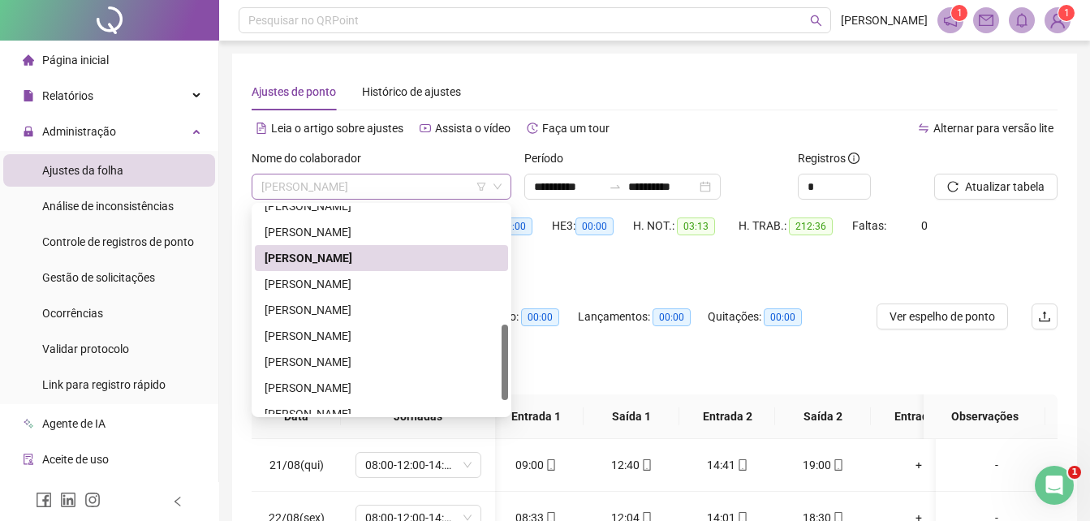
click at [354, 191] on span "[PERSON_NAME]" at bounding box center [381, 187] width 240 height 24
click at [334, 336] on div "[PERSON_NAME]" at bounding box center [382, 336] width 234 height 18
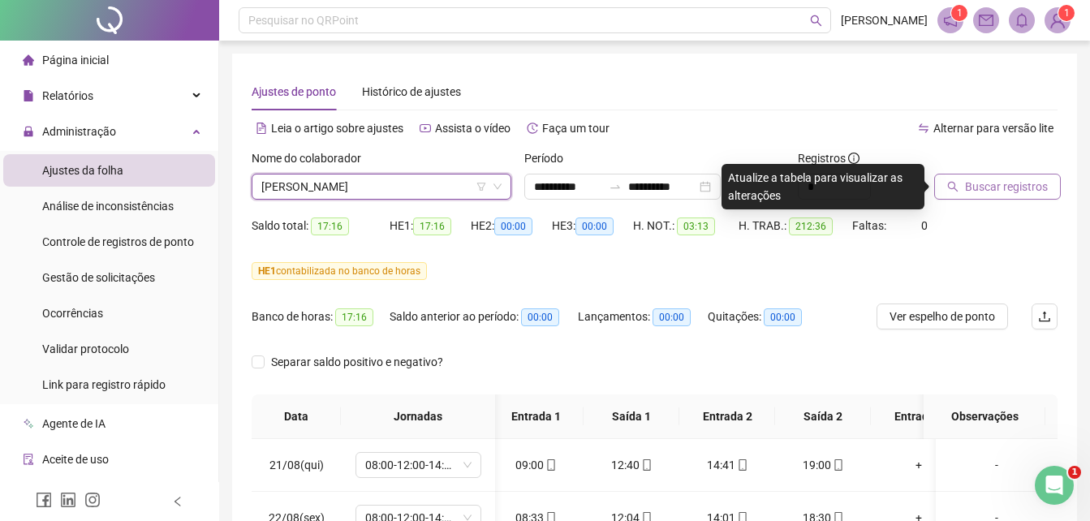
click at [1007, 183] on span "Buscar registros" at bounding box center [1006, 187] width 83 height 18
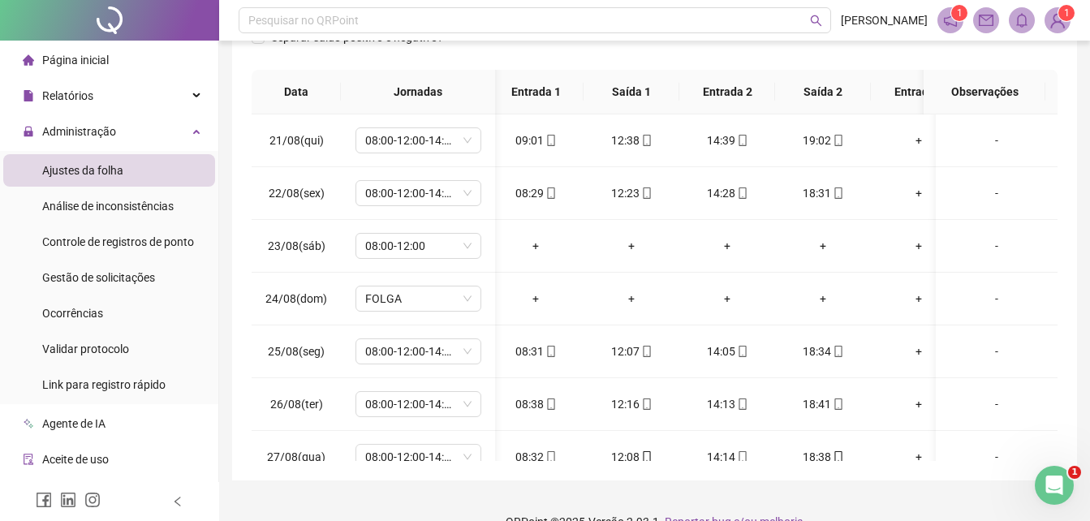
click at [1071, 70] on div "**********" at bounding box center [654, 105] width 845 height 752
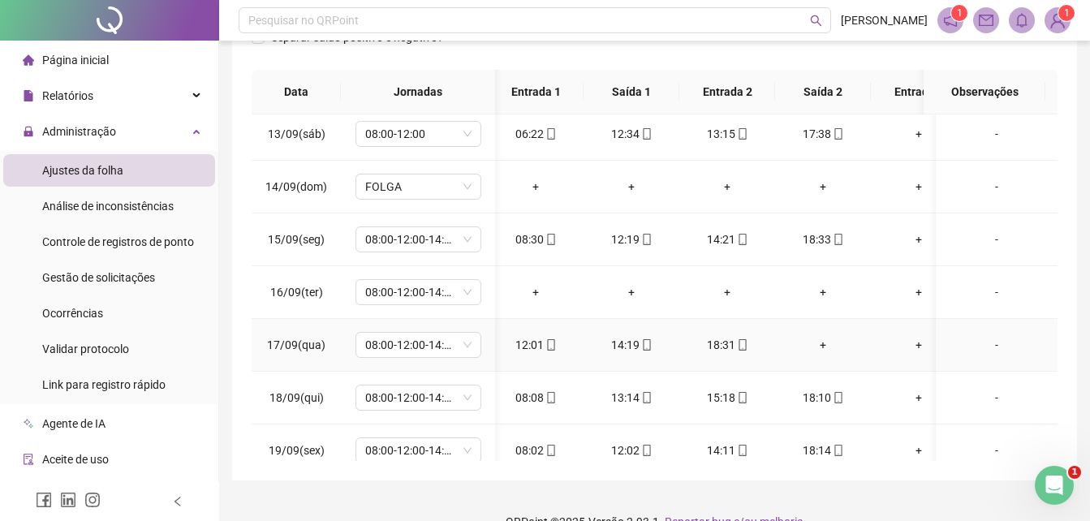
scroll to position [1301, 7]
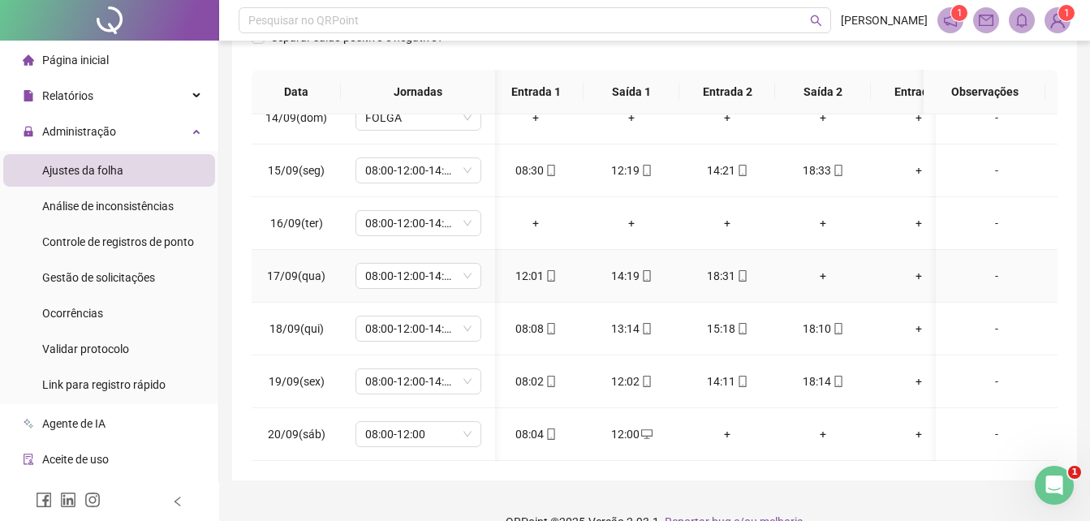
drag, startPoint x: 985, startPoint y: 261, endPoint x: 527, endPoint y: 369, distance: 470.4
click at [515, 373] on div "08:02" at bounding box center [536, 382] width 70 height 18
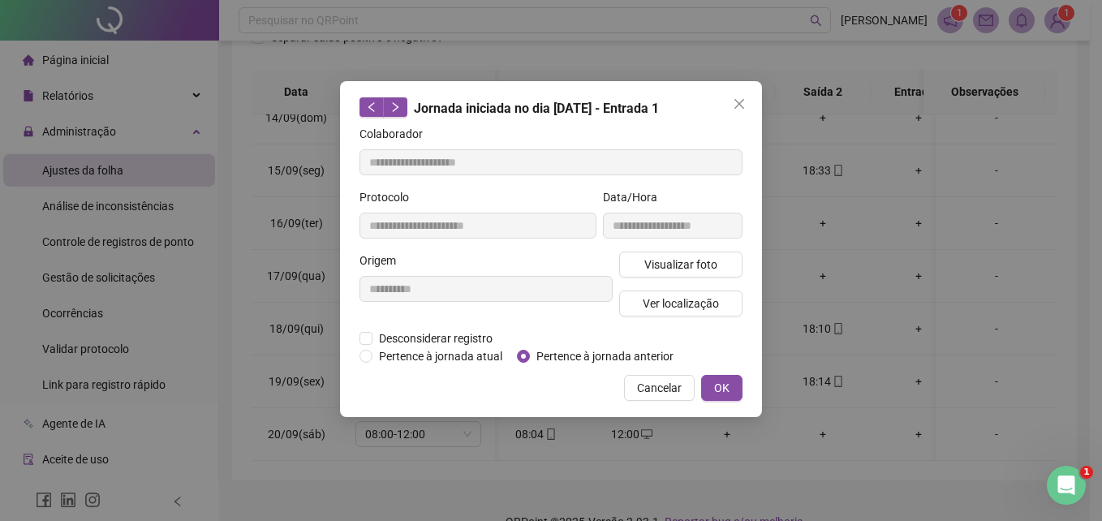
type input "**********"
click at [735, 108] on icon "close" at bounding box center [740, 104] width 10 height 10
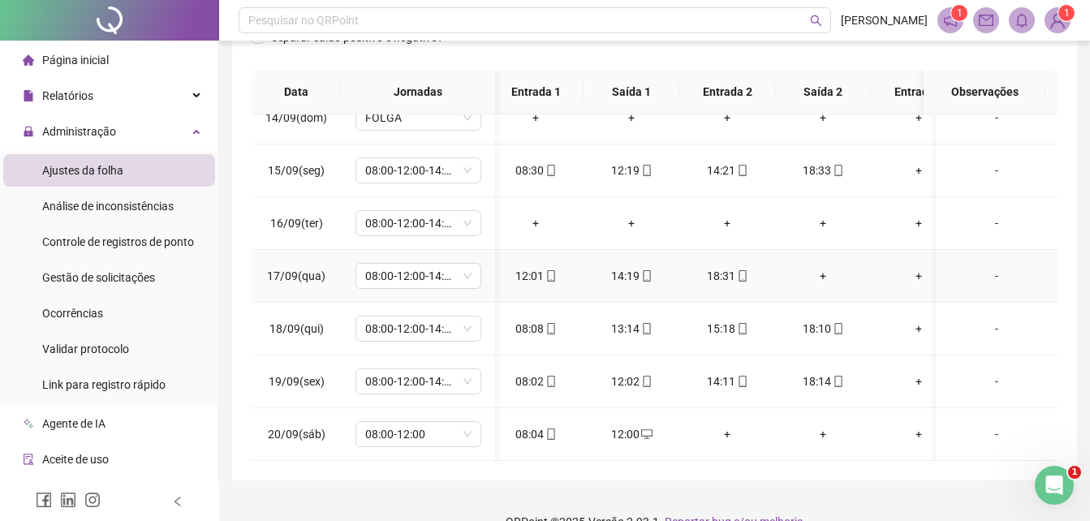
click at [985, 267] on div "-" at bounding box center [997, 276] width 96 height 18
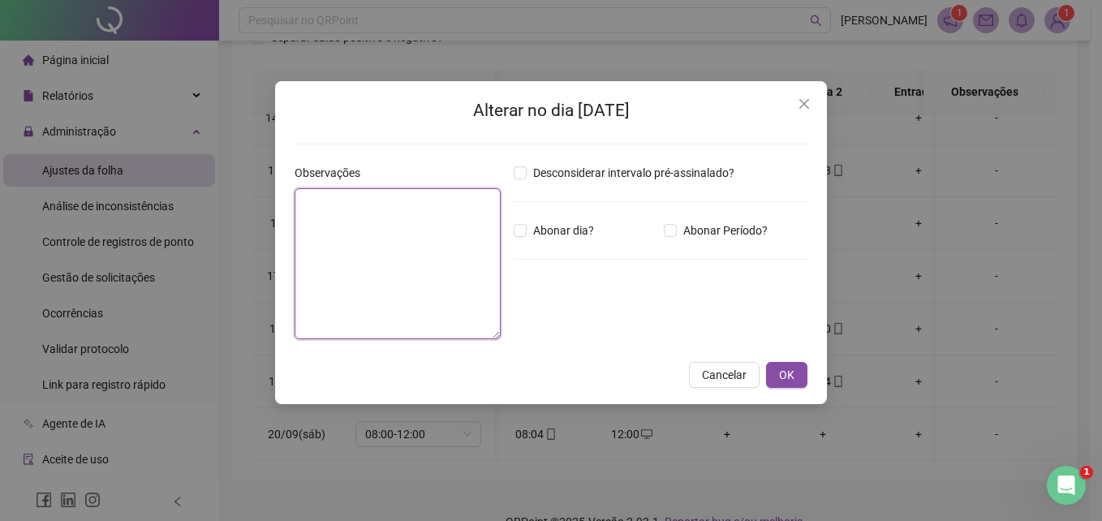
click at [314, 257] on textarea at bounding box center [398, 263] width 206 height 151
type textarea "**********"
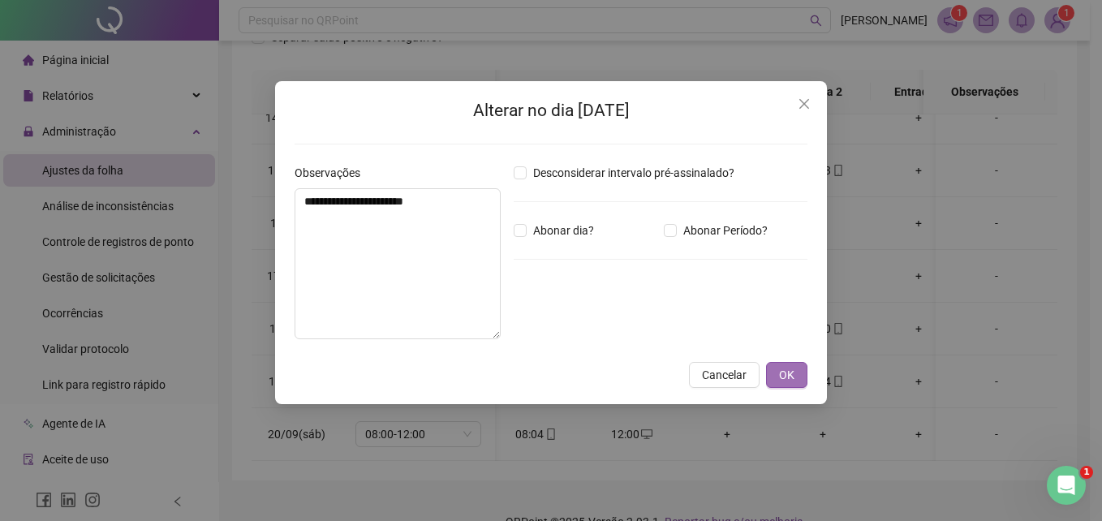
click at [775, 370] on button "OK" at bounding box center [786, 375] width 41 height 26
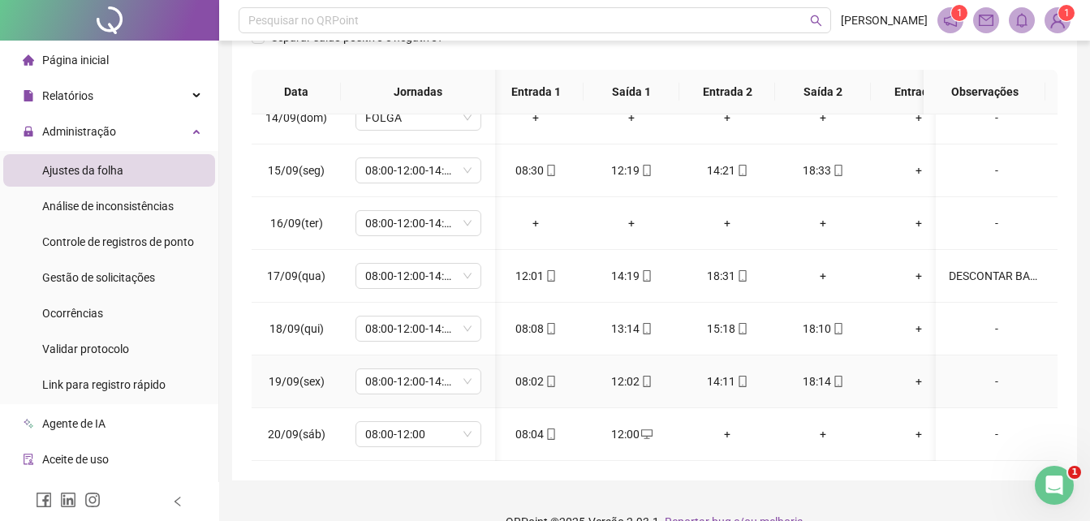
scroll to position [1220, 7]
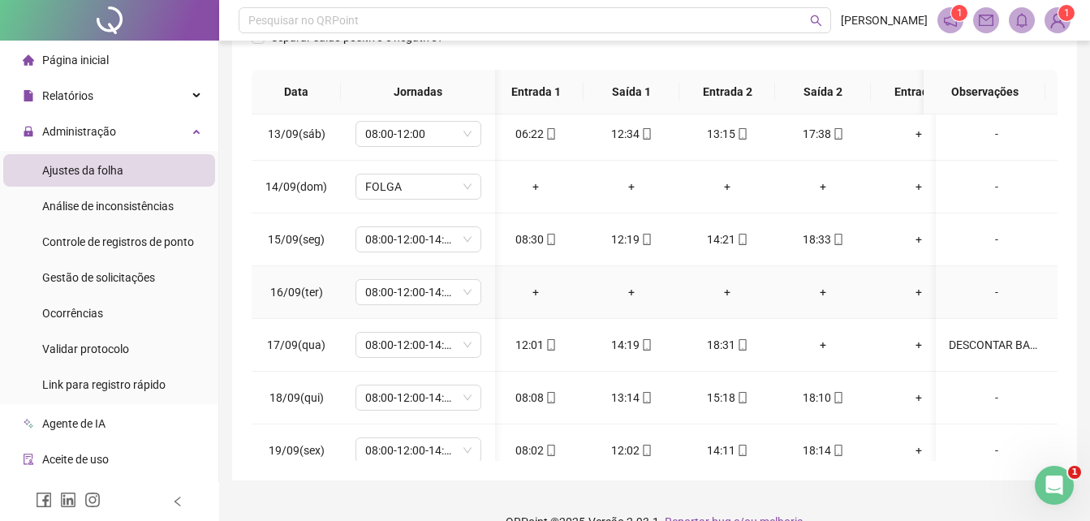
click at [985, 292] on div "-" at bounding box center [997, 292] width 96 height 18
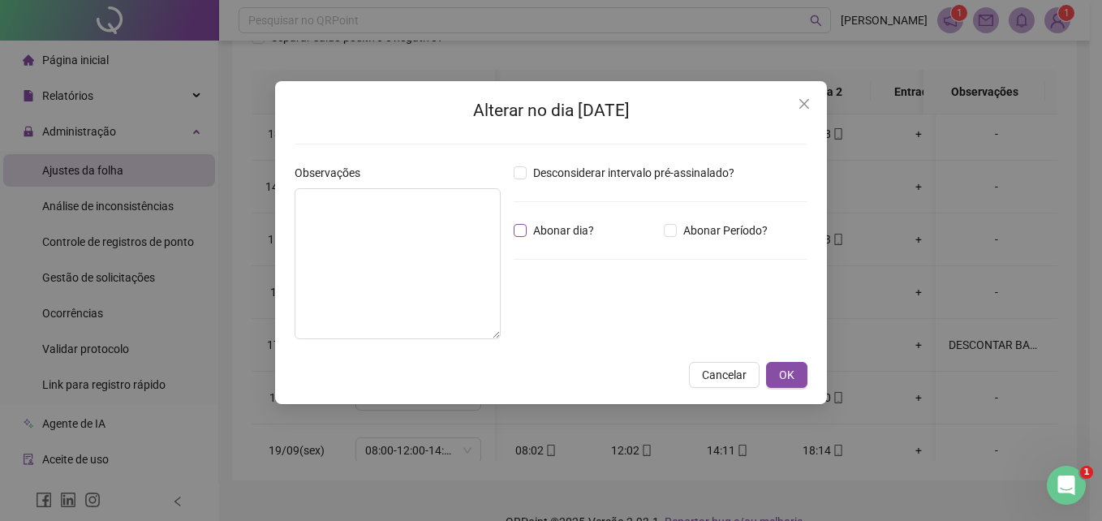
click at [550, 235] on span "Abonar dia?" at bounding box center [564, 231] width 74 height 18
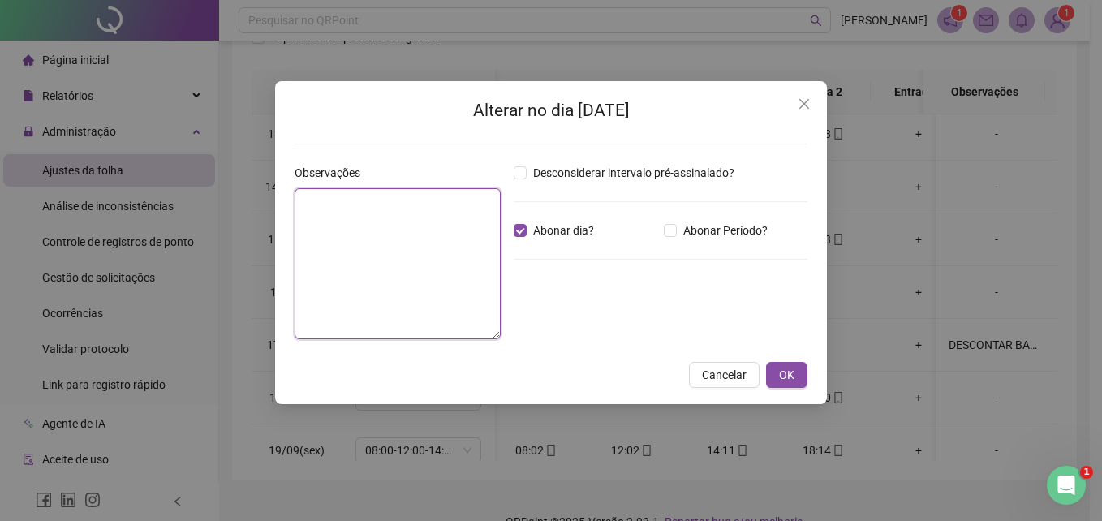
click at [429, 268] on textarea at bounding box center [398, 263] width 206 height 151
type textarea "**********"
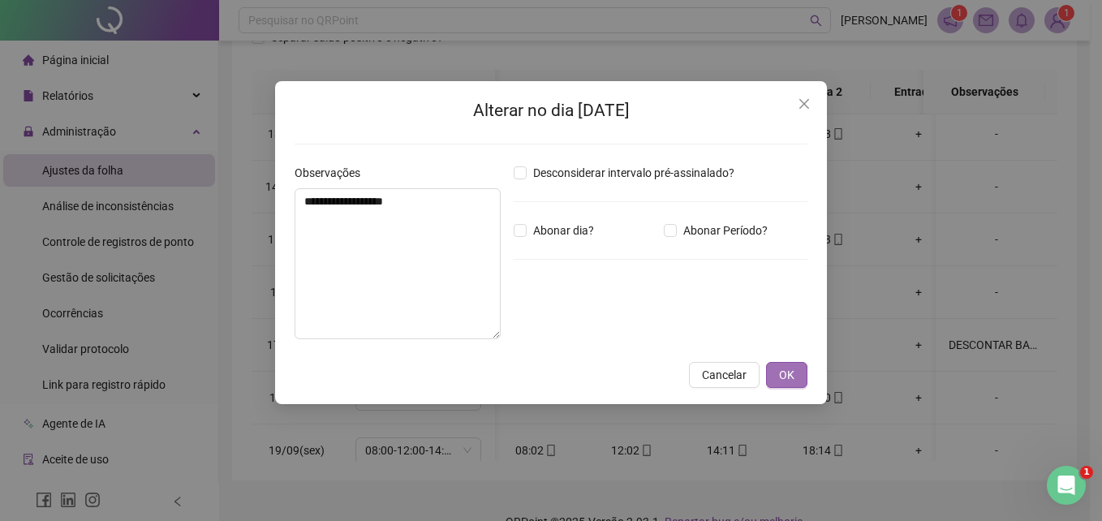
click at [799, 373] on button "OK" at bounding box center [786, 375] width 41 height 26
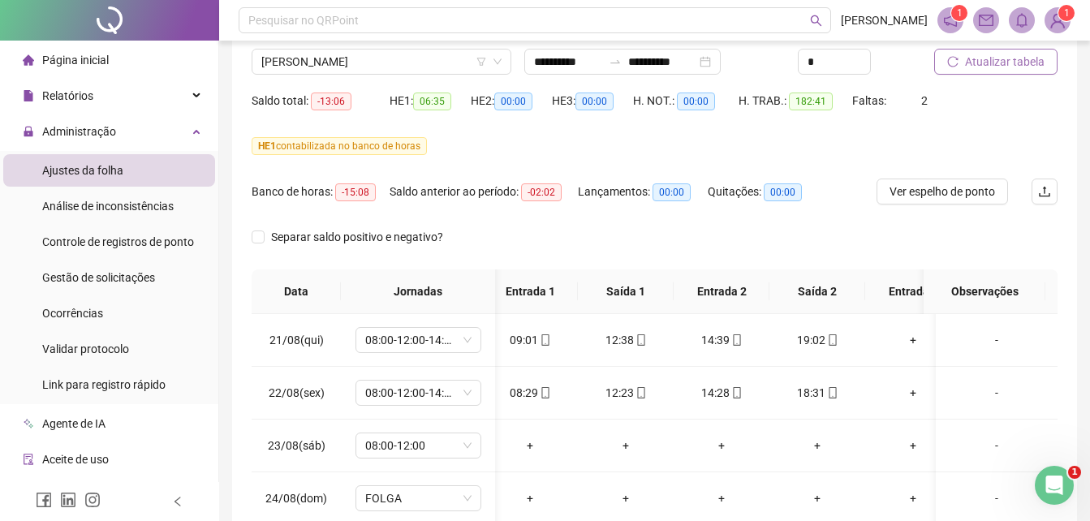
scroll to position [0, 0]
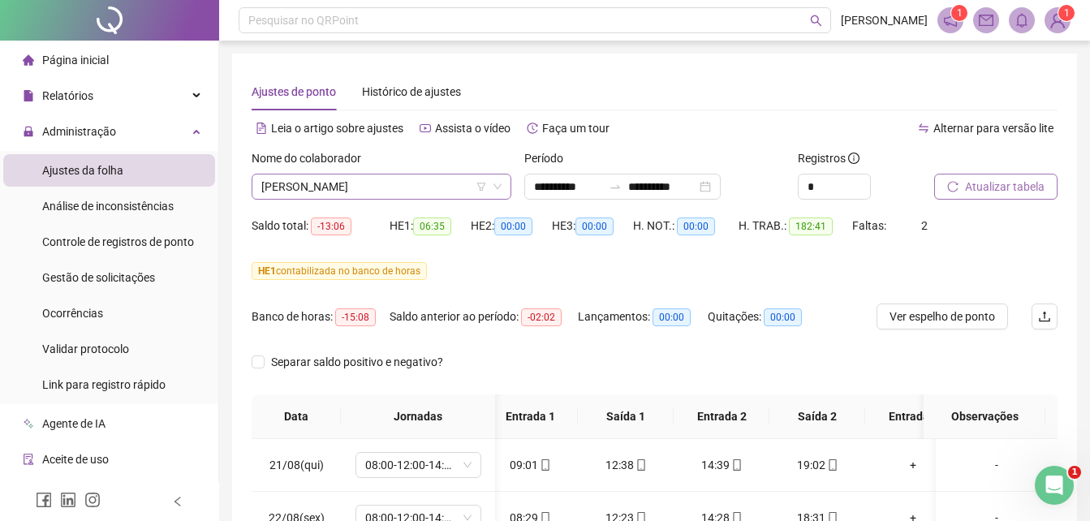
click at [349, 176] on span "[PERSON_NAME]" at bounding box center [381, 187] width 240 height 24
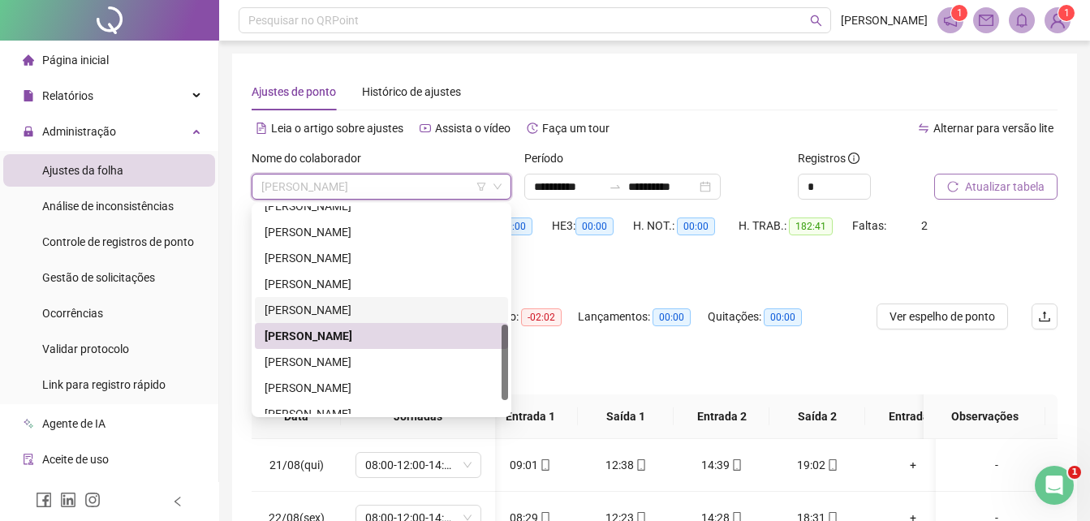
scroll to position [364, 0]
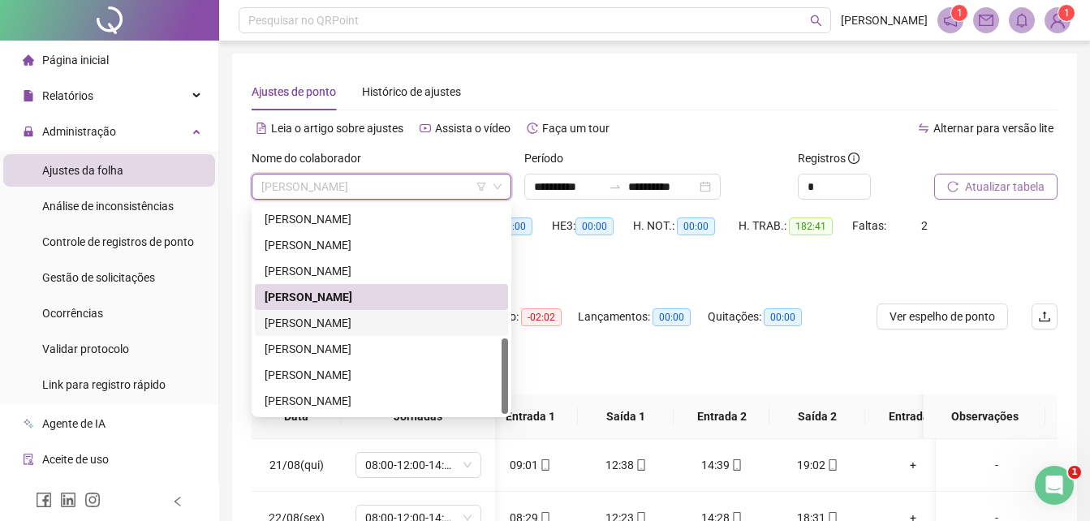
click at [326, 325] on div "[PERSON_NAME]" at bounding box center [382, 323] width 234 height 18
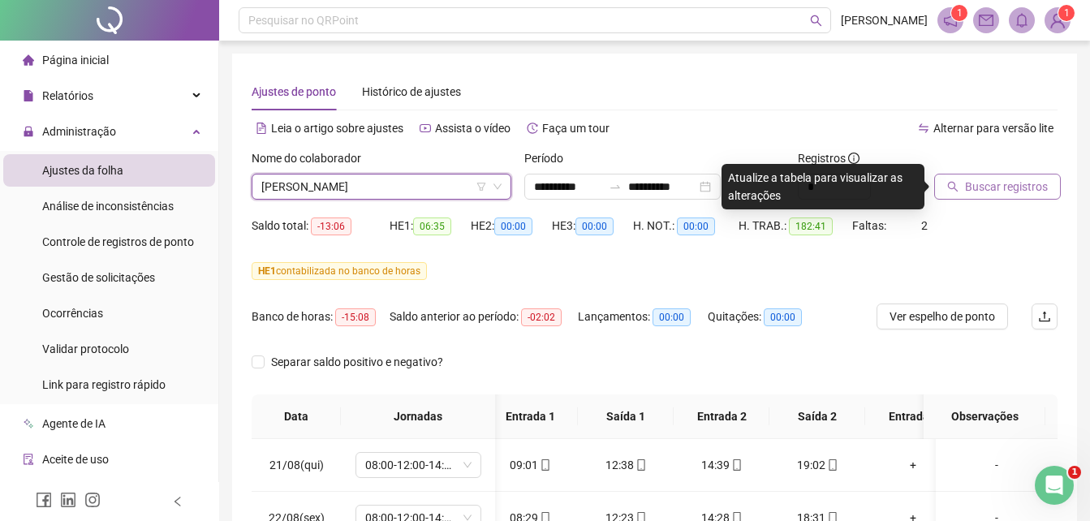
click at [998, 183] on span "Buscar registros" at bounding box center [1006, 187] width 83 height 18
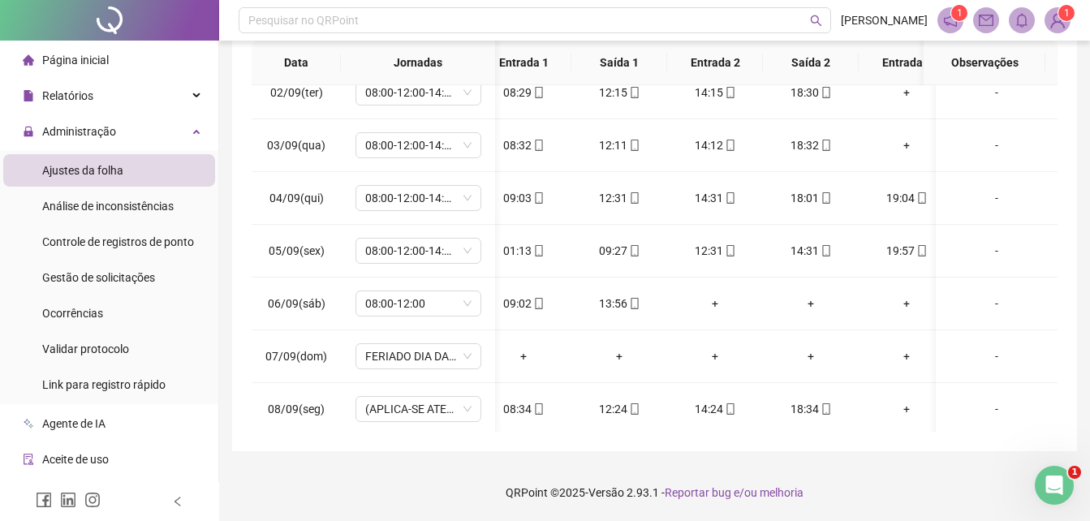
scroll to position [652, 5]
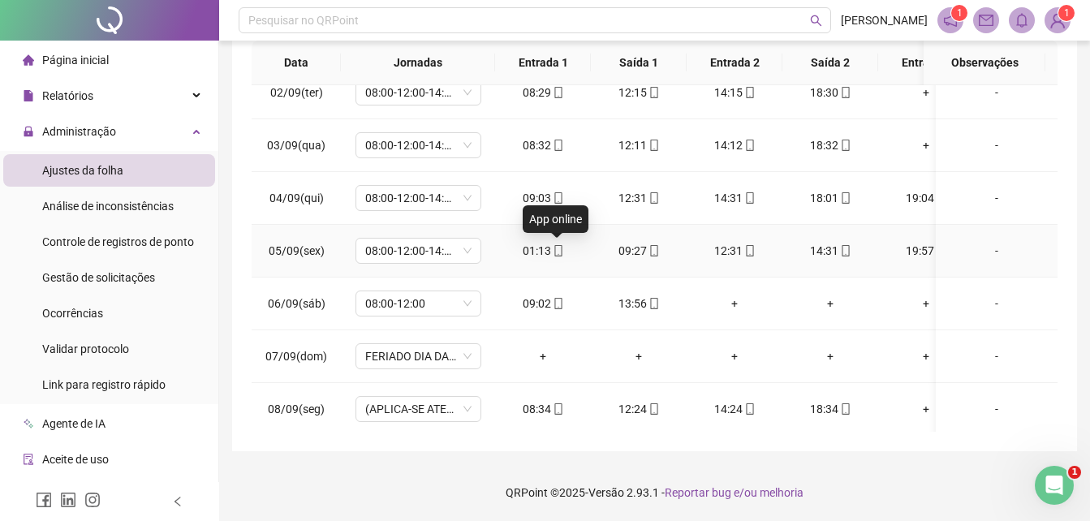
click at [556, 248] on icon "mobile" at bounding box center [558, 250] width 11 height 11
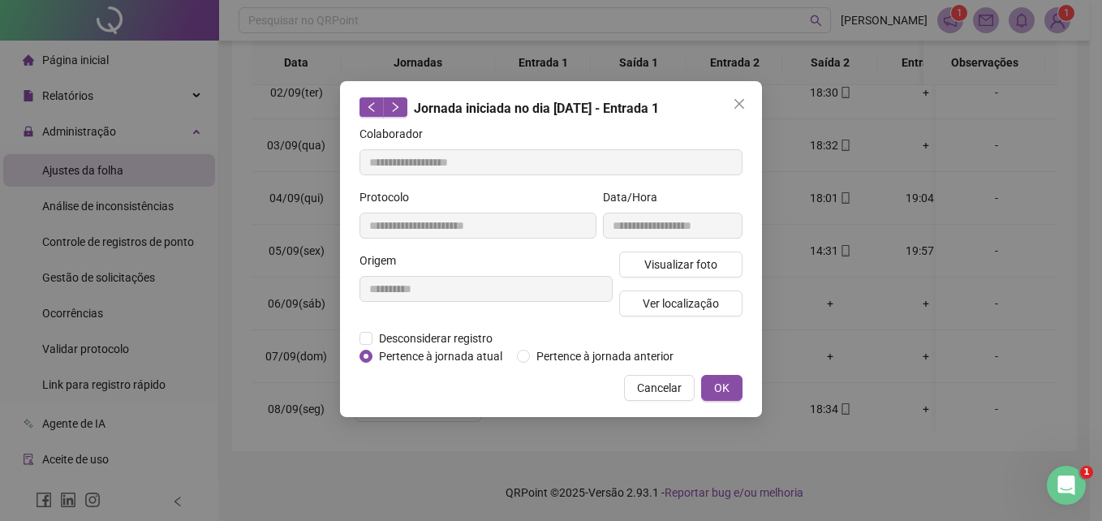
type input "**********"
click at [546, 360] on span "Pertence à jornada anterior" at bounding box center [605, 356] width 150 height 18
click at [734, 388] on button "OK" at bounding box center [721, 388] width 41 height 26
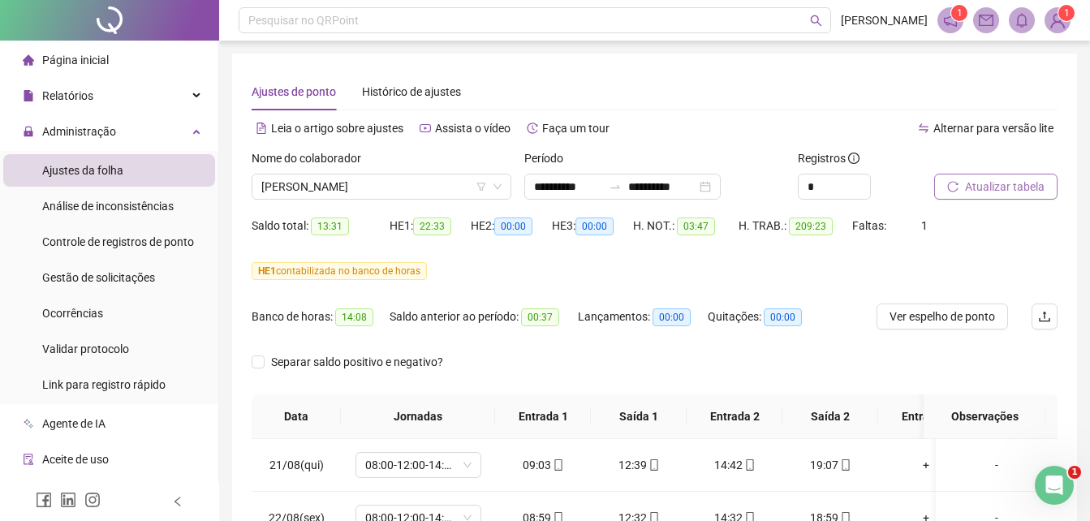
click at [968, 183] on span "Atualizar tabela" at bounding box center [1005, 187] width 80 height 18
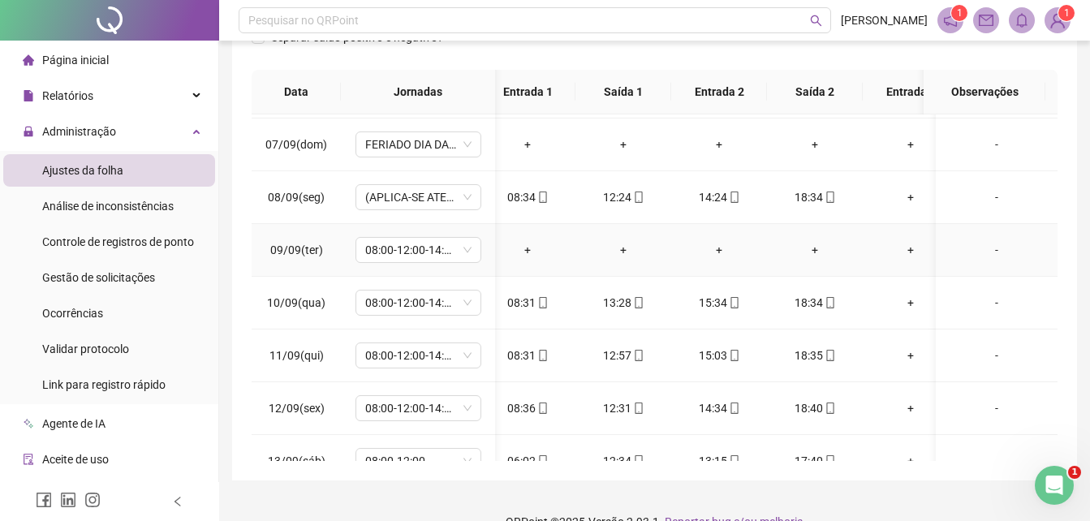
click at [985, 252] on div "-" at bounding box center [997, 250] width 96 height 18
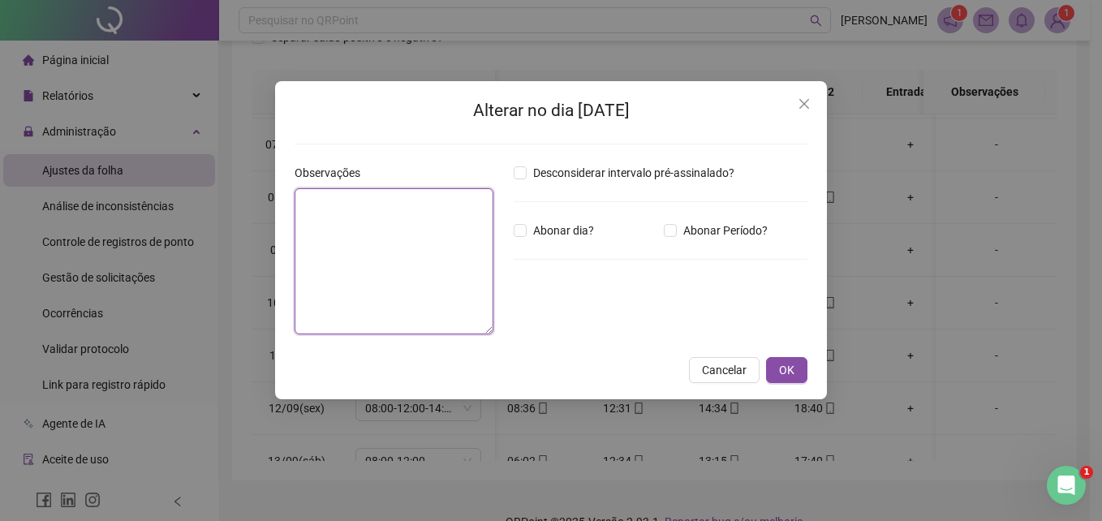
click at [377, 264] on textarea at bounding box center [394, 261] width 199 height 146
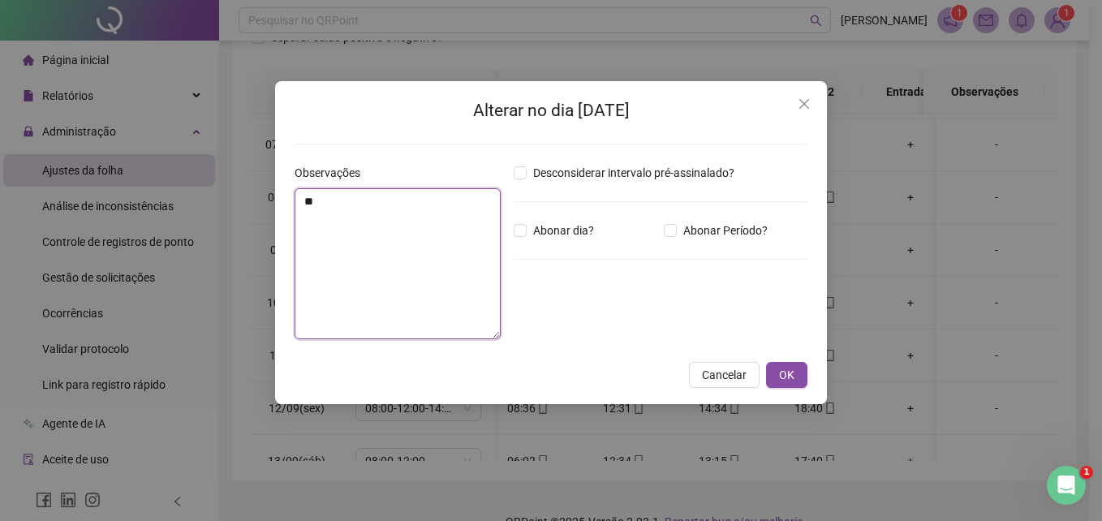
type textarea "*"
type textarea "**********"
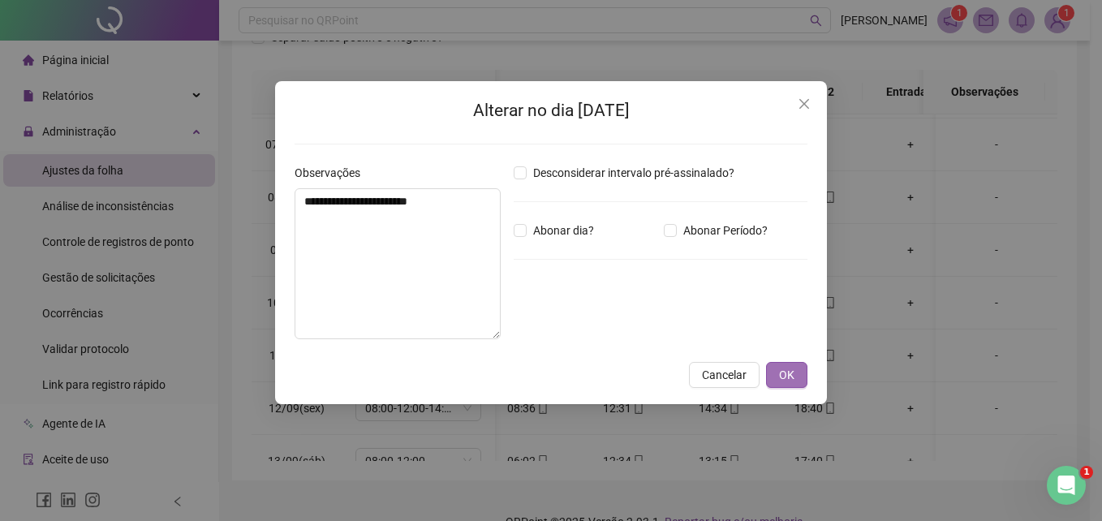
click at [777, 377] on button "OK" at bounding box center [786, 375] width 41 height 26
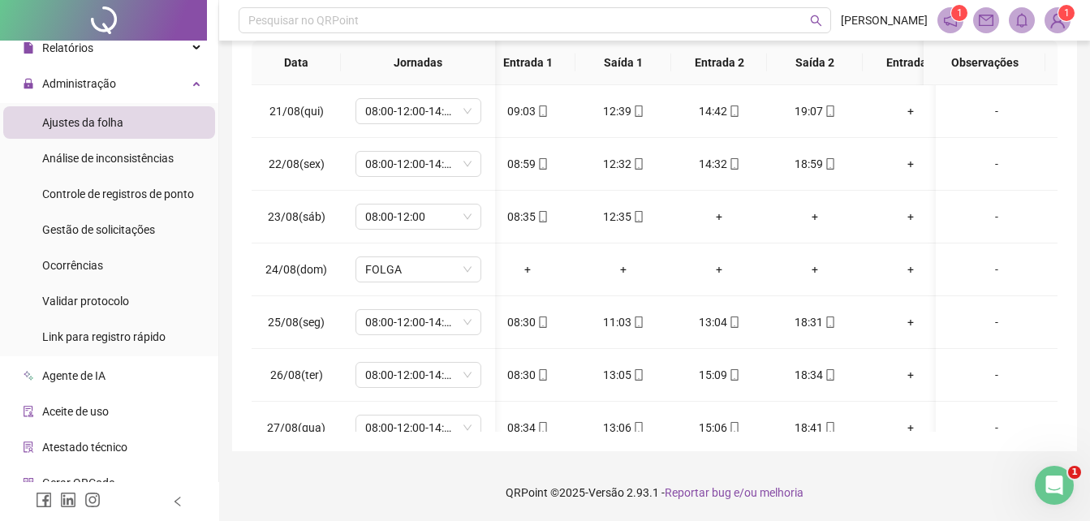
scroll to position [19, 0]
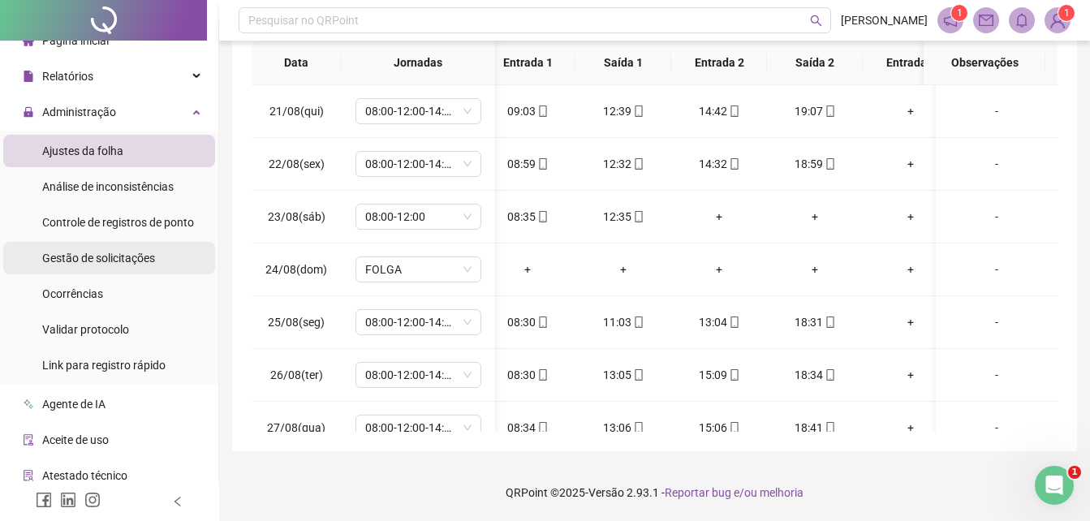
click at [94, 265] on div "Gestão de solicitações" at bounding box center [98, 258] width 113 height 32
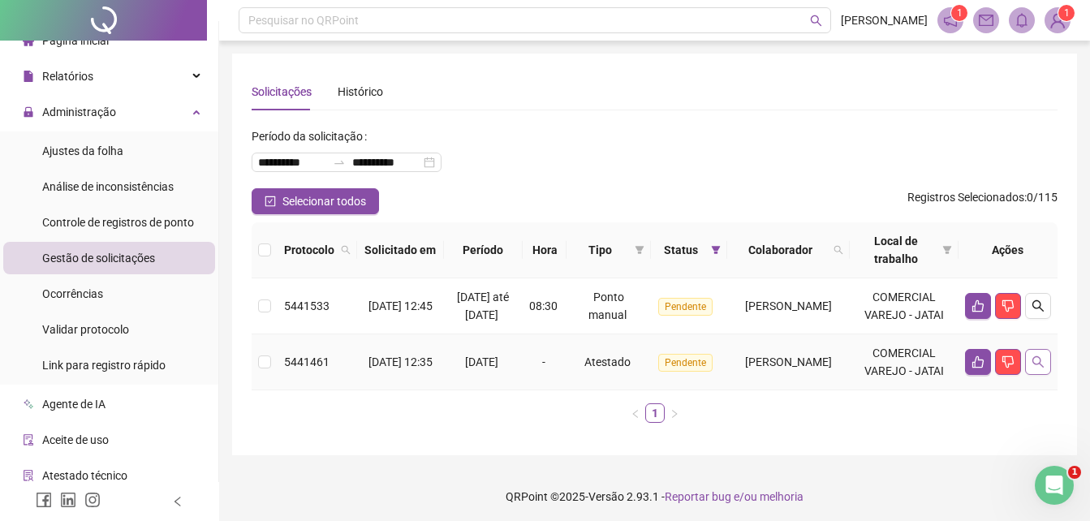
click at [1037, 368] on icon "search" at bounding box center [1038, 361] width 11 height 11
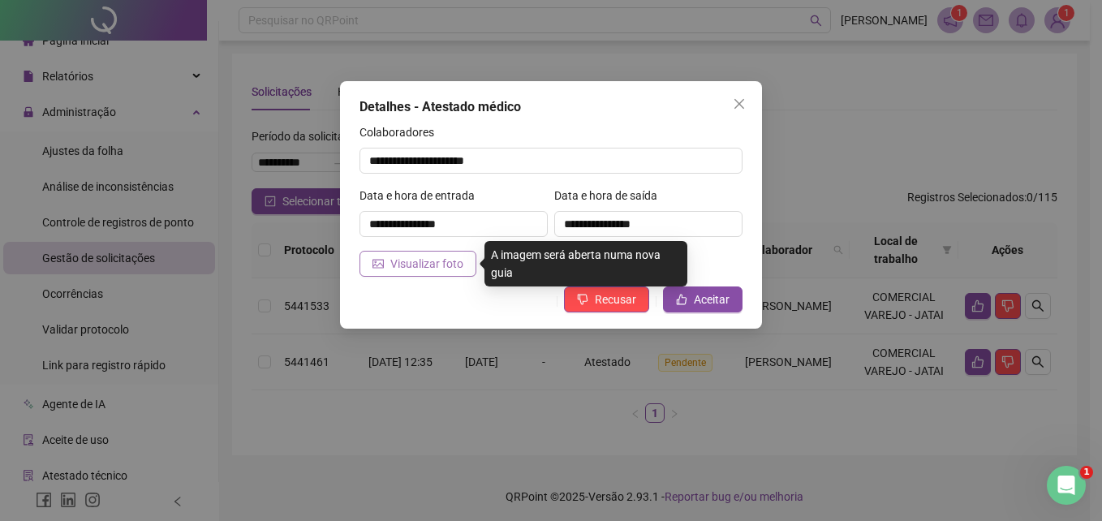
click at [394, 258] on span "Visualizar foto" at bounding box center [426, 264] width 73 height 18
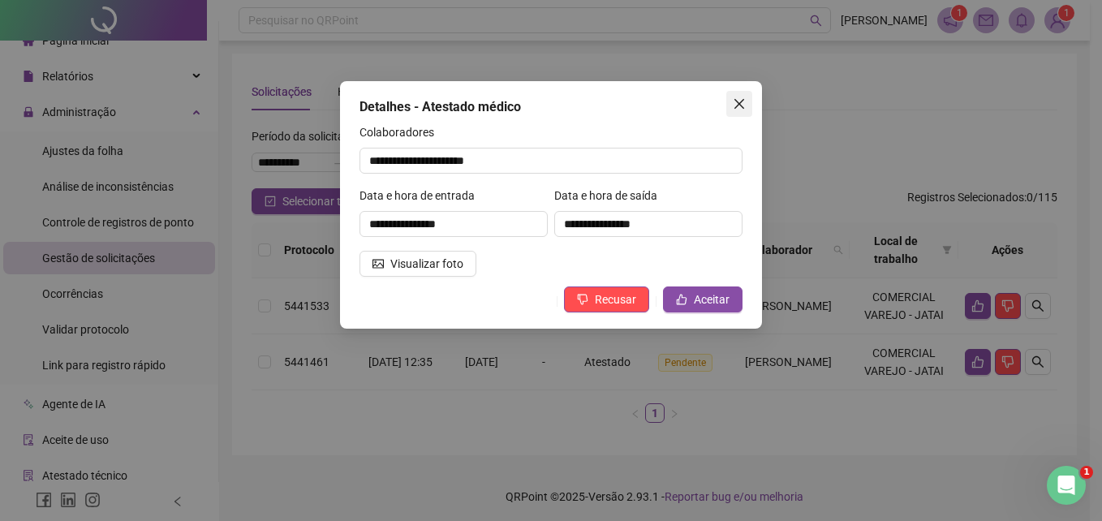
click at [745, 105] on icon "close" at bounding box center [739, 103] width 13 height 13
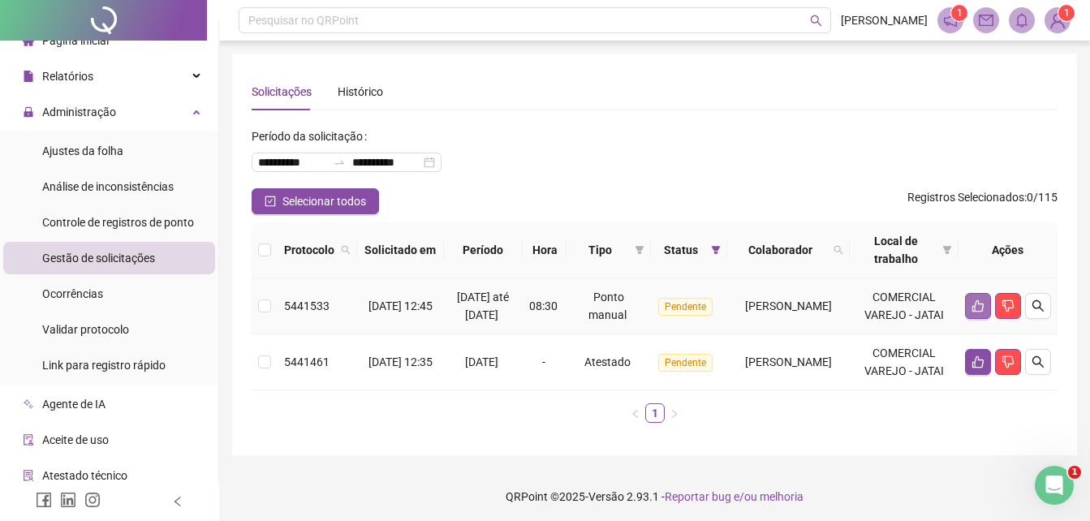
click at [973, 313] on icon "like" at bounding box center [978, 306] width 13 height 13
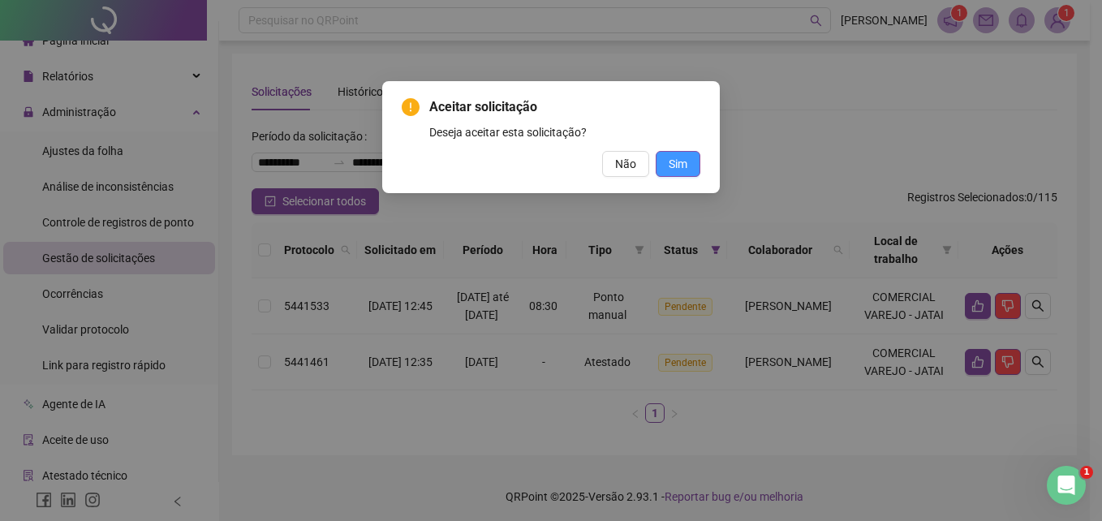
click at [687, 162] on span "Sim" at bounding box center [678, 164] width 19 height 18
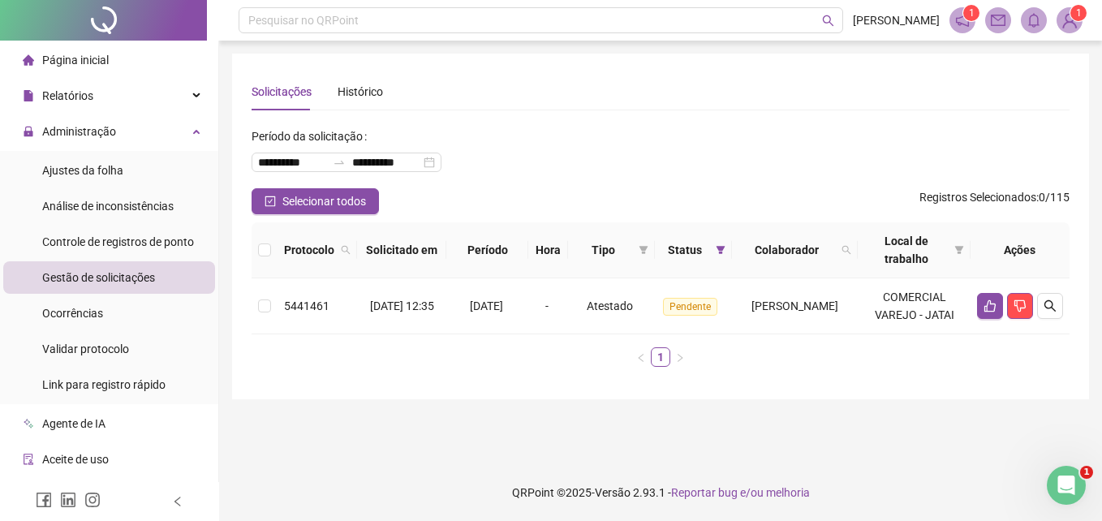
click at [127, 287] on div "Gestão de solicitações" at bounding box center [98, 277] width 113 height 32
click at [124, 283] on span "Gestão de solicitações" at bounding box center [98, 277] width 113 height 13
drag, startPoint x: 123, startPoint y: 283, endPoint x: 104, endPoint y: 299, distance: 24.8
click at [103, 306] on li "Ocorrências" at bounding box center [109, 313] width 212 height 32
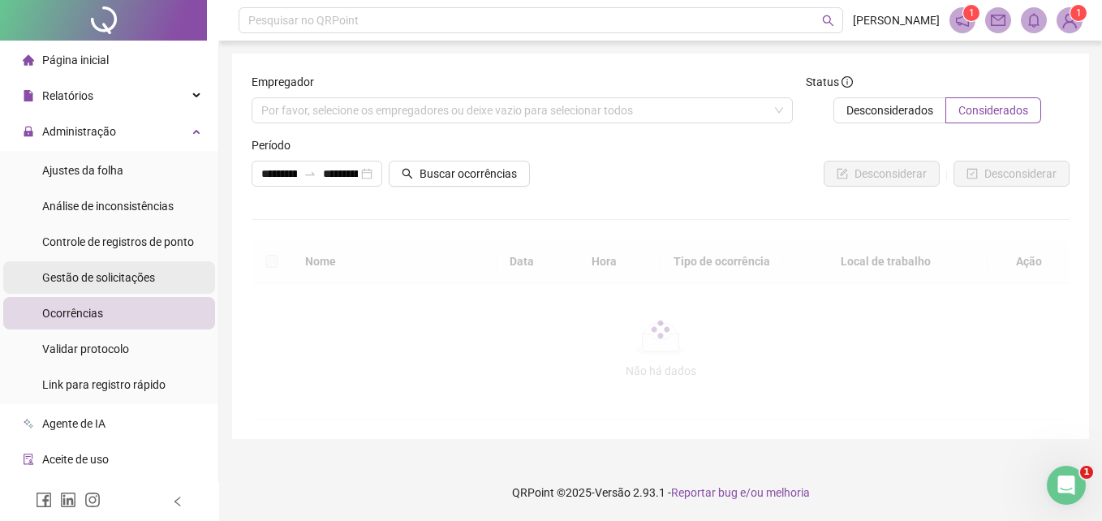
click at [106, 287] on div "Gestão de solicitações" at bounding box center [98, 277] width 113 height 32
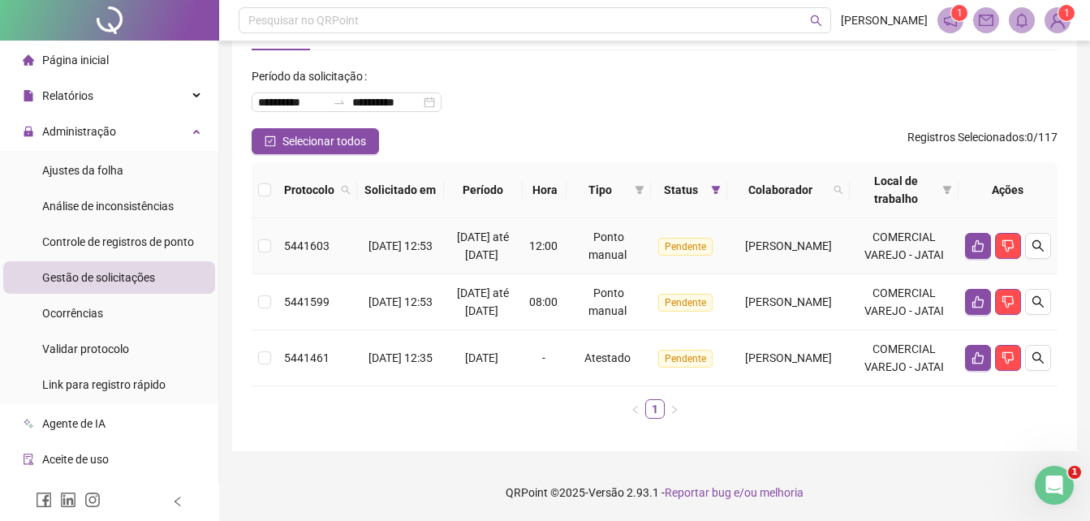
scroll to position [96, 0]
click at [977, 295] on icon "like" at bounding box center [978, 301] width 13 height 13
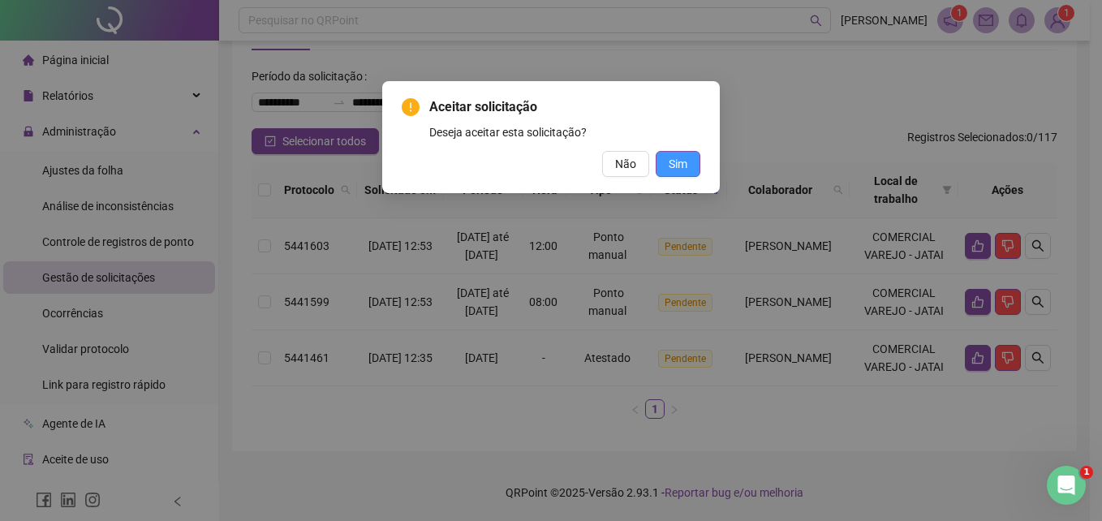
click at [682, 162] on span "Sim" at bounding box center [678, 164] width 19 height 18
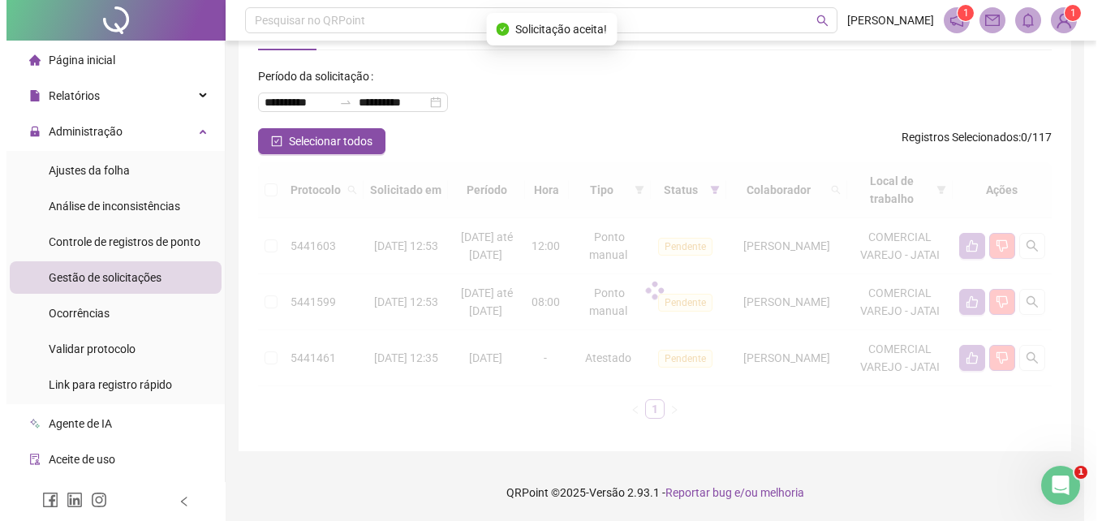
scroll to position [22, 0]
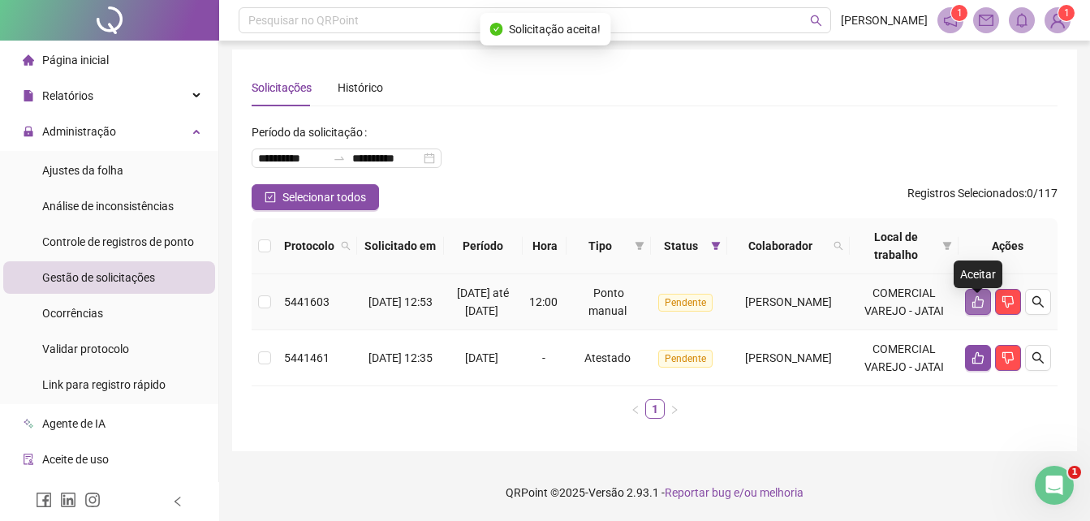
click at [978, 296] on icon "like" at bounding box center [977, 302] width 11 height 12
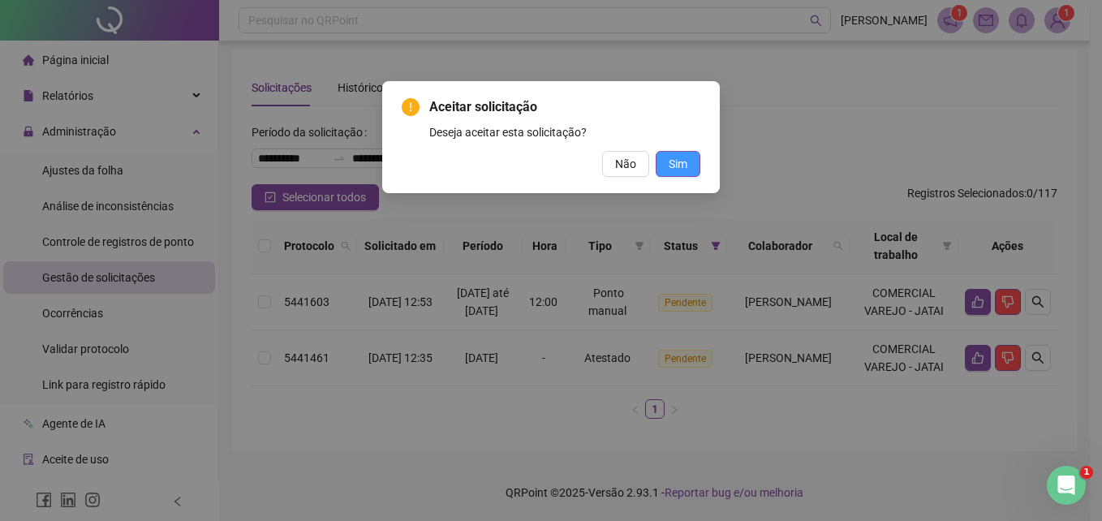
click at [674, 162] on span "Sim" at bounding box center [678, 164] width 19 height 18
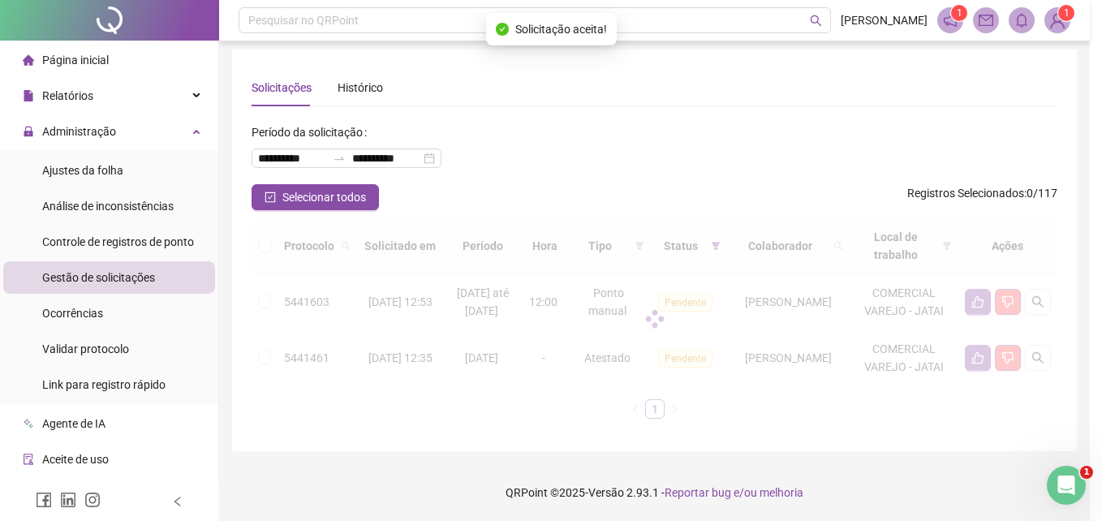
scroll to position [0, 0]
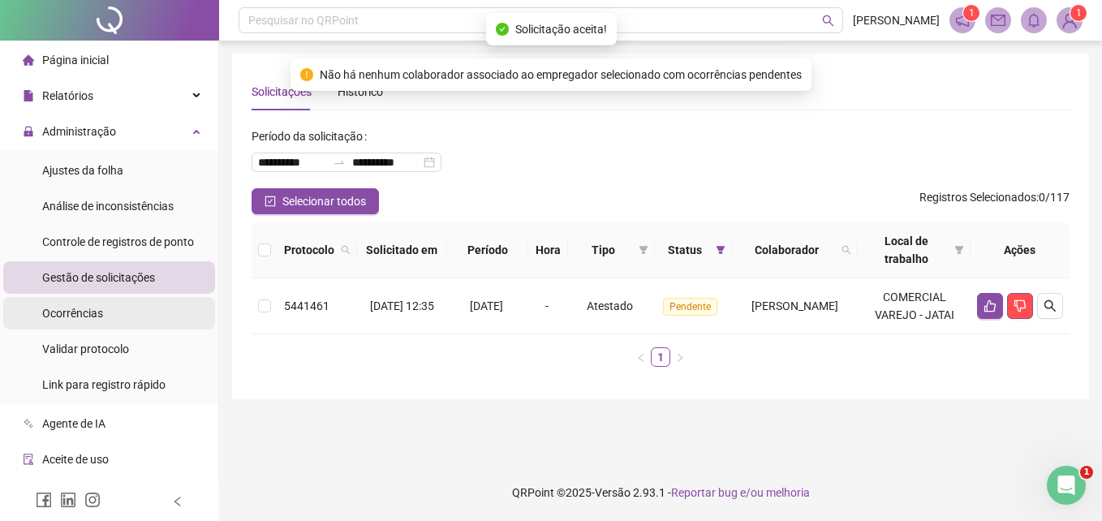
click at [110, 314] on li "Ocorrências" at bounding box center [109, 313] width 212 height 32
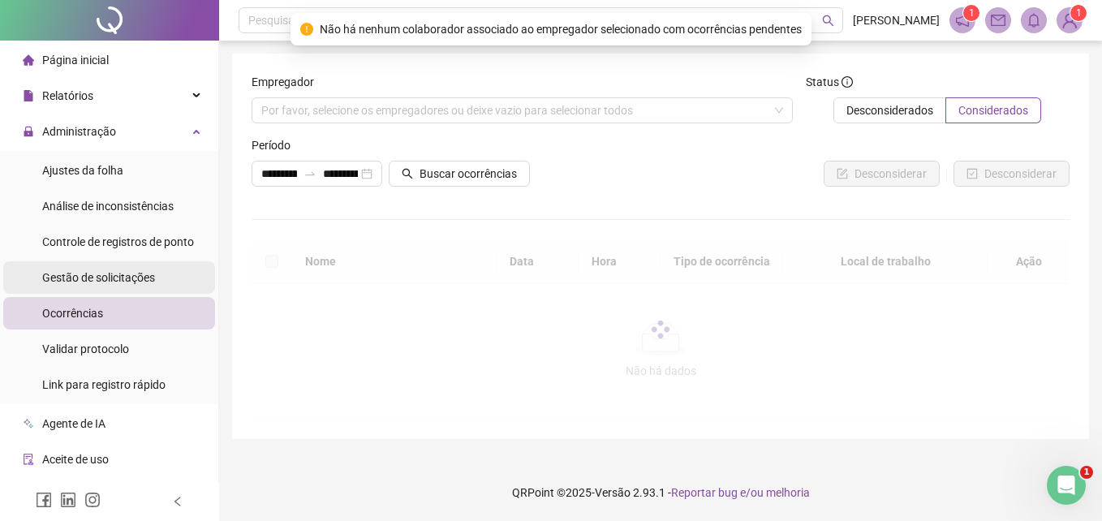
click at [107, 281] on span "Gestão de solicitações" at bounding box center [98, 277] width 113 height 13
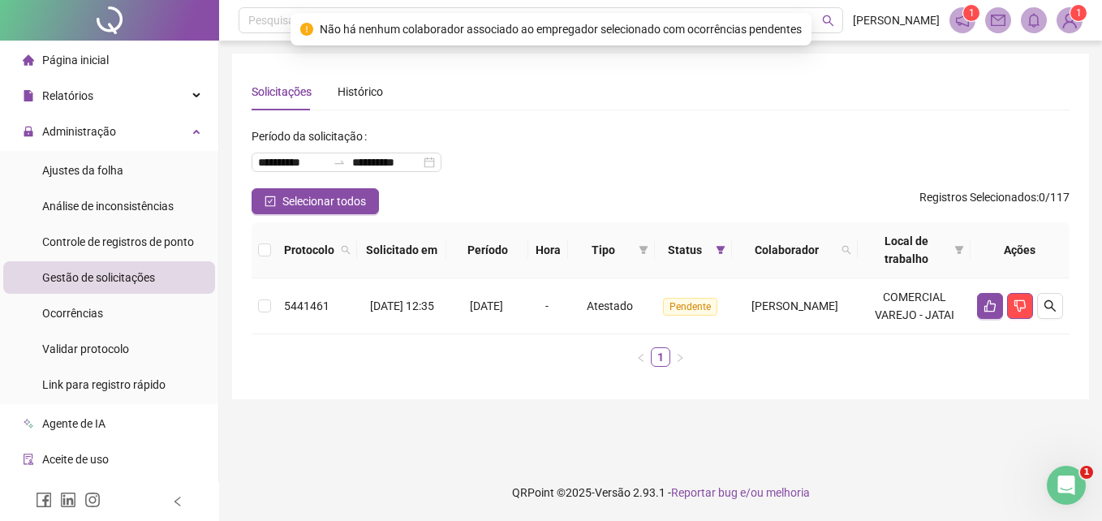
click at [107, 281] on span "Gestão de solicitações" at bounding box center [98, 277] width 113 height 13
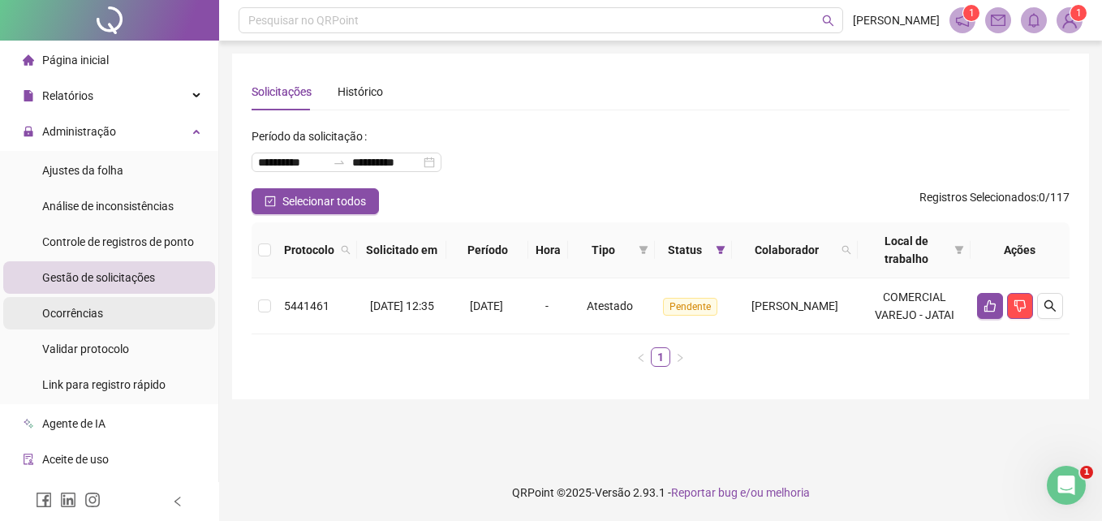
drag, startPoint x: 96, startPoint y: 306, endPoint x: 95, endPoint y: 297, distance: 9.0
click at [95, 307] on span "Ocorrências" at bounding box center [72, 313] width 61 height 13
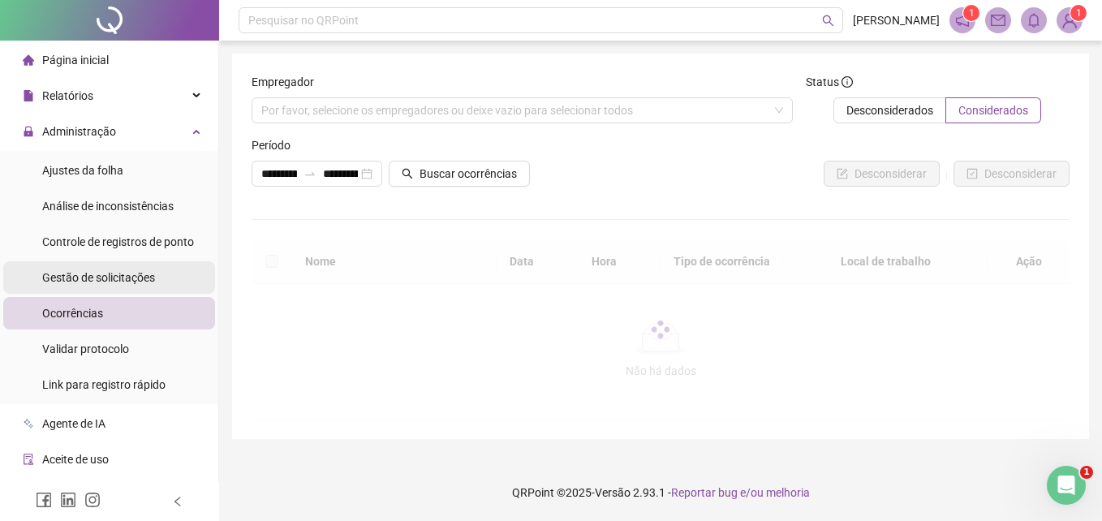
click at [96, 277] on span "Gestão de solicitações" at bounding box center [98, 277] width 113 height 13
